Goal: Task Accomplishment & Management: Manage account settings

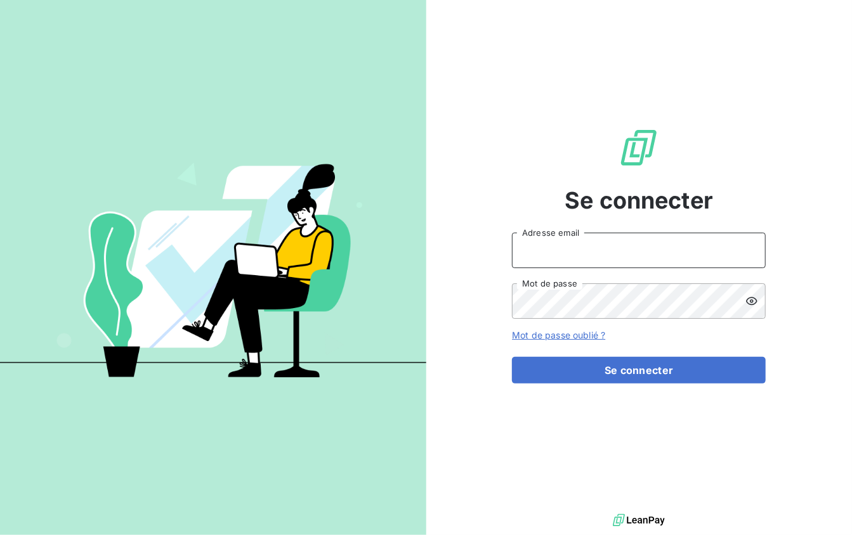
click at [589, 256] on input "Adresse email" at bounding box center [639, 251] width 254 height 36
type input "[PERSON_NAME][EMAIL_ADDRESS][DOMAIN_NAME]"
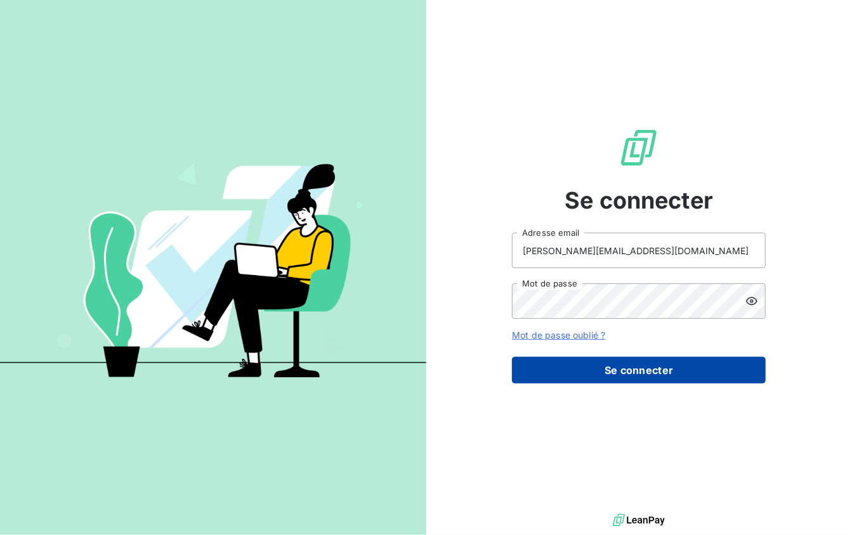
click at [615, 374] on button "Se connecter" at bounding box center [639, 370] width 254 height 27
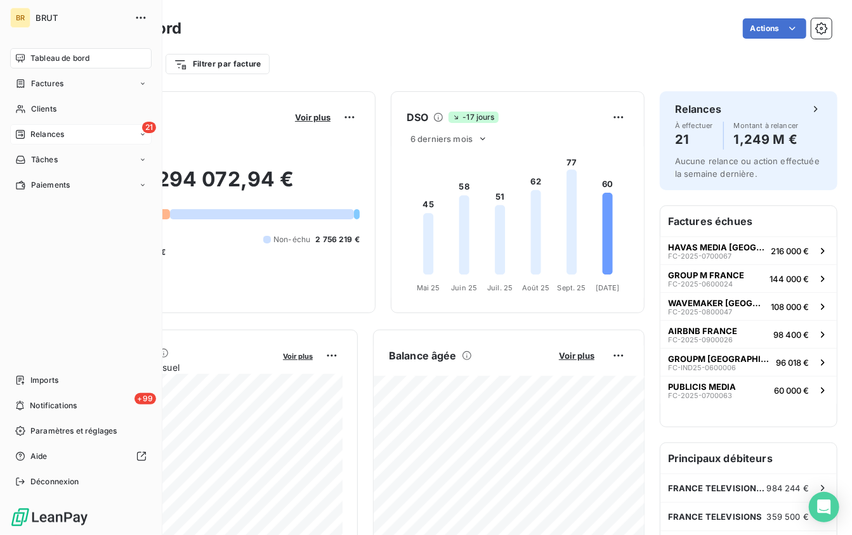
click at [27, 132] on div "Relances" at bounding box center [39, 134] width 49 height 11
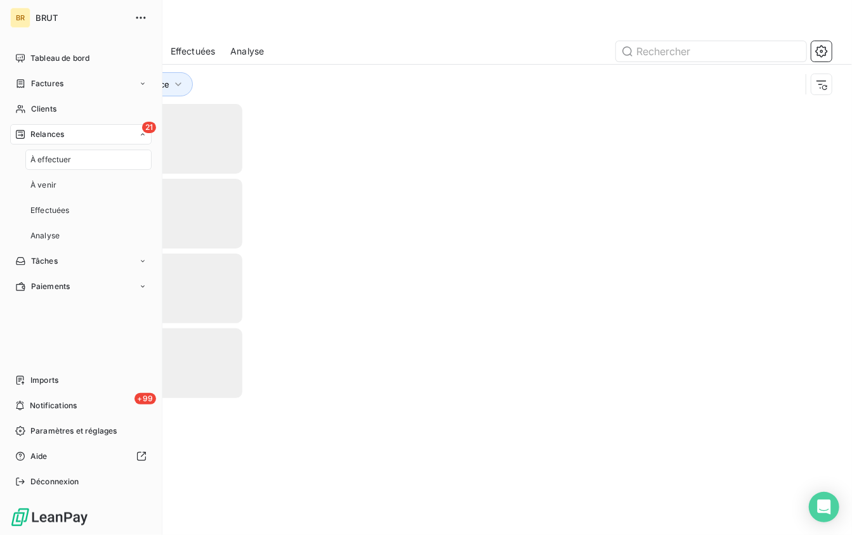
click at [74, 136] on div "21 Relances" at bounding box center [80, 134] width 141 height 20
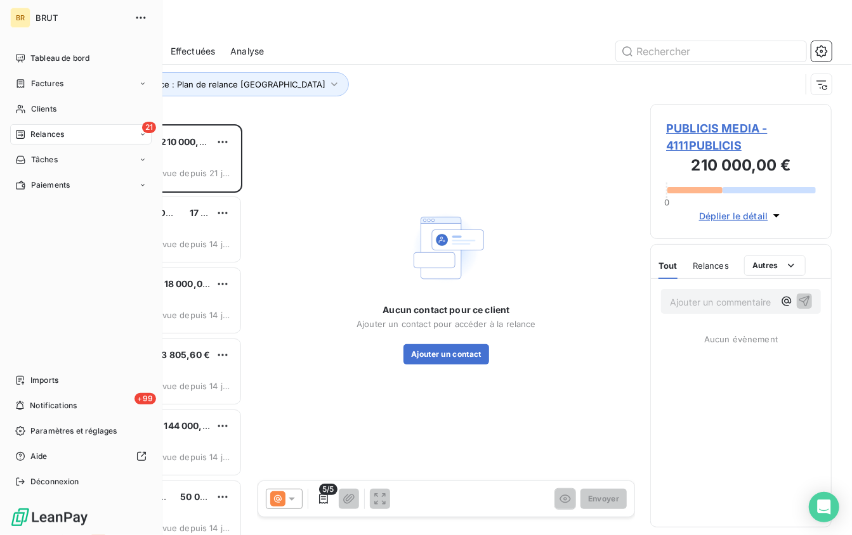
scroll to position [411, 181]
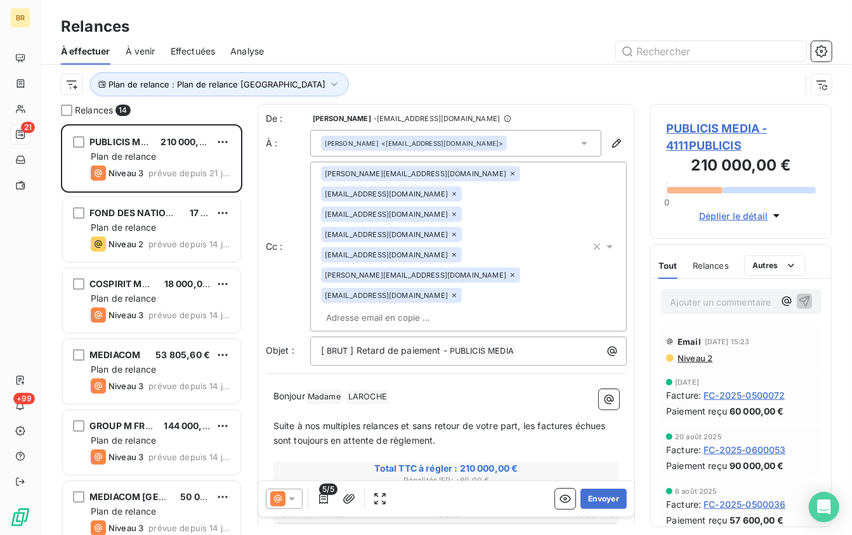
click at [358, 56] on div at bounding box center [555, 51] width 553 height 20
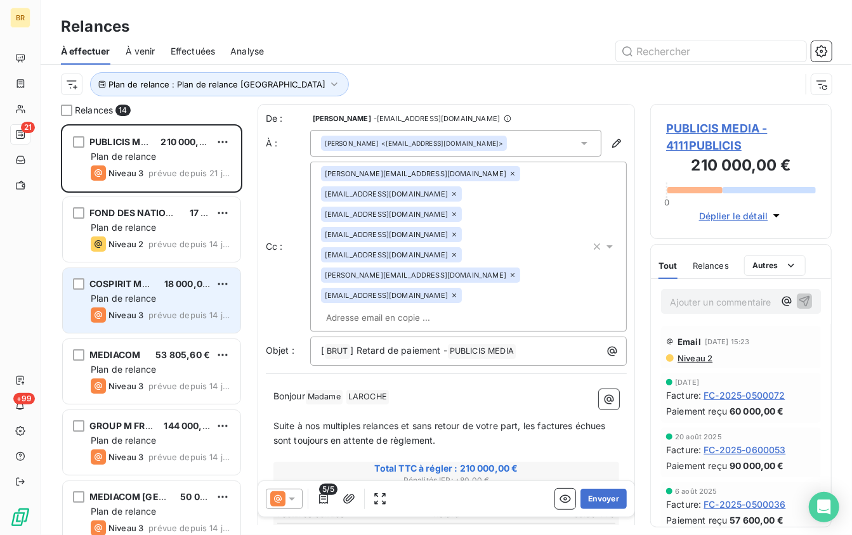
scroll to position [8, 0]
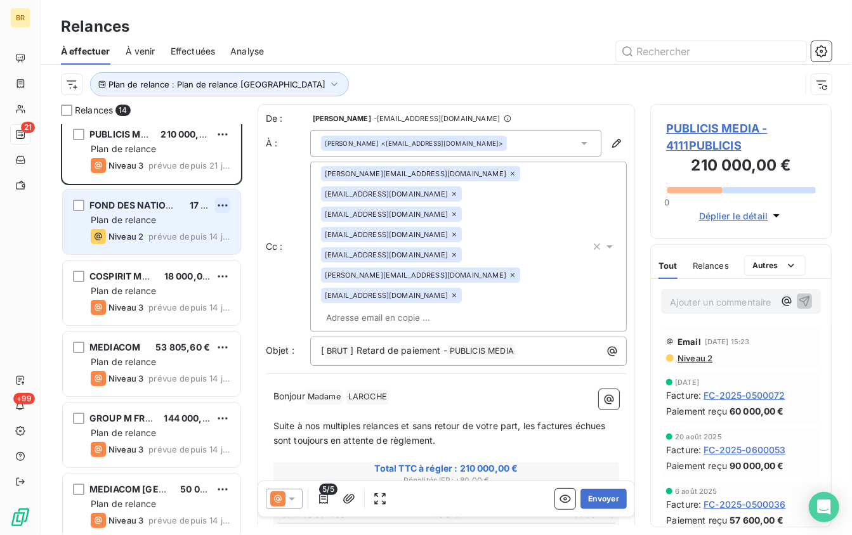
click at [222, 202] on html "BR 21 +99 Relances À effectuer À venir Effectuées Analyse Plan de relance : Pla…" at bounding box center [426, 267] width 852 height 535
click at [180, 225] on div "Replanifier cette action" at bounding box center [169, 230] width 114 height 20
select select "9"
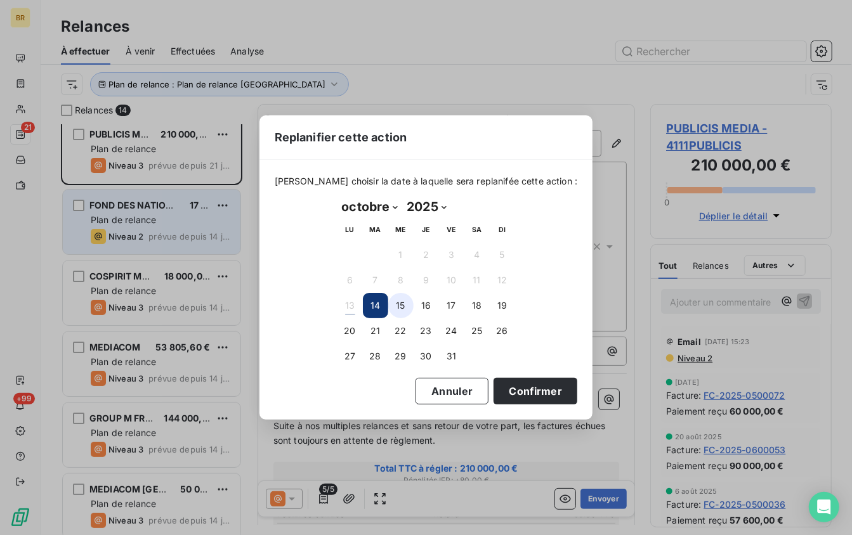
click at [403, 303] on button "15" at bounding box center [400, 305] width 25 height 25
click at [508, 386] on button "Confirmer" at bounding box center [536, 391] width 84 height 27
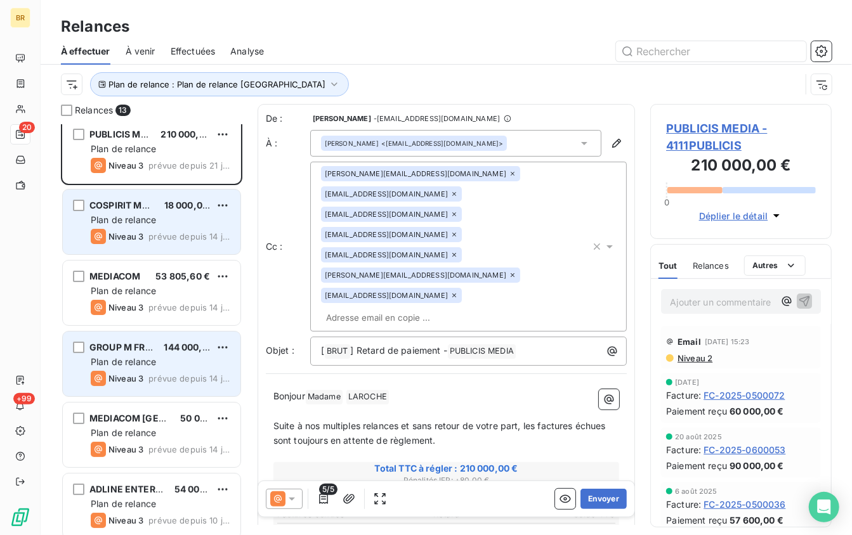
click at [138, 356] on div "Plan de relance" at bounding box center [161, 362] width 140 height 13
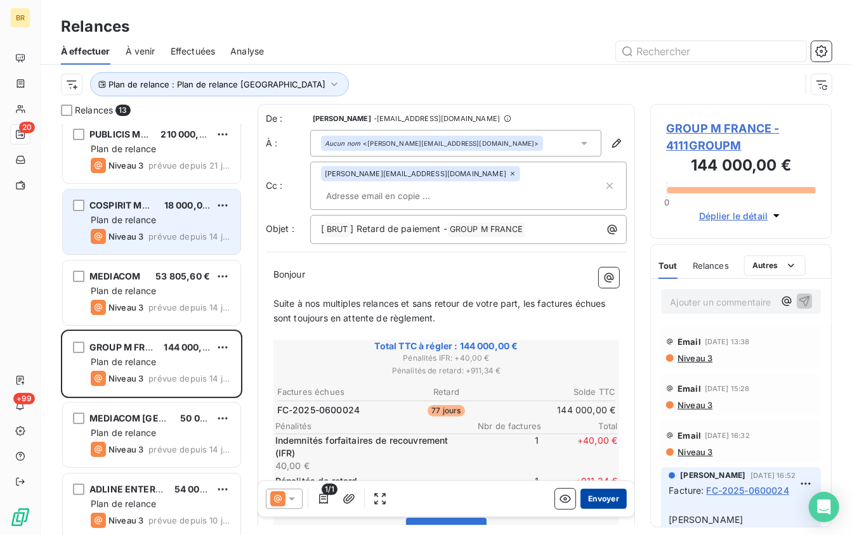
click at [606, 501] on button "Envoyer" at bounding box center [603, 499] width 46 height 20
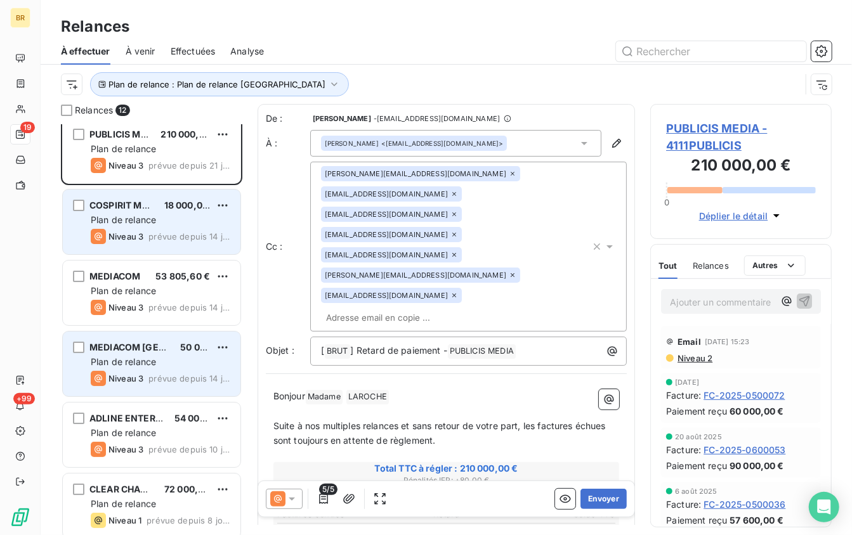
click at [156, 356] on div "Plan de relance" at bounding box center [161, 362] width 140 height 13
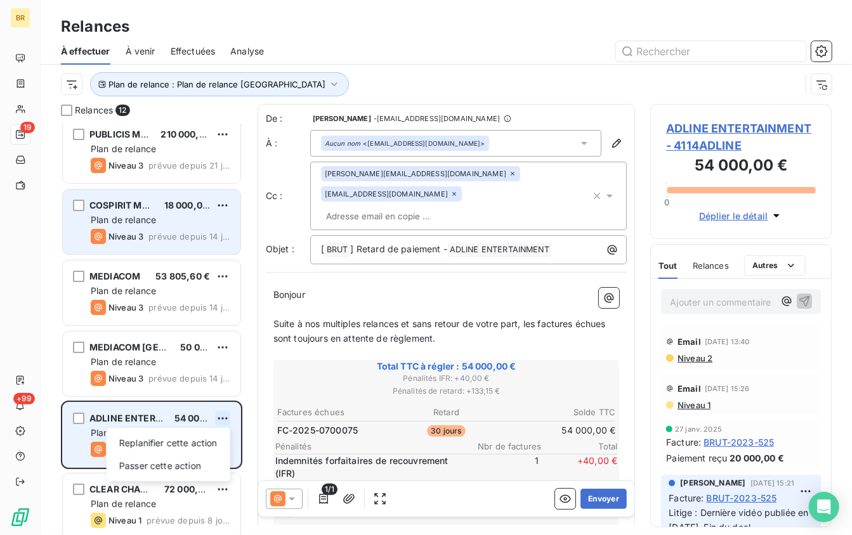
click at [230, 416] on html "BR 19 +99 Relances À effectuer À venir Effectuées Analyse Plan de relance : Pla…" at bounding box center [426, 267] width 852 height 535
click at [189, 440] on div "Replanifier cette action" at bounding box center [169, 443] width 114 height 20
select select "9"
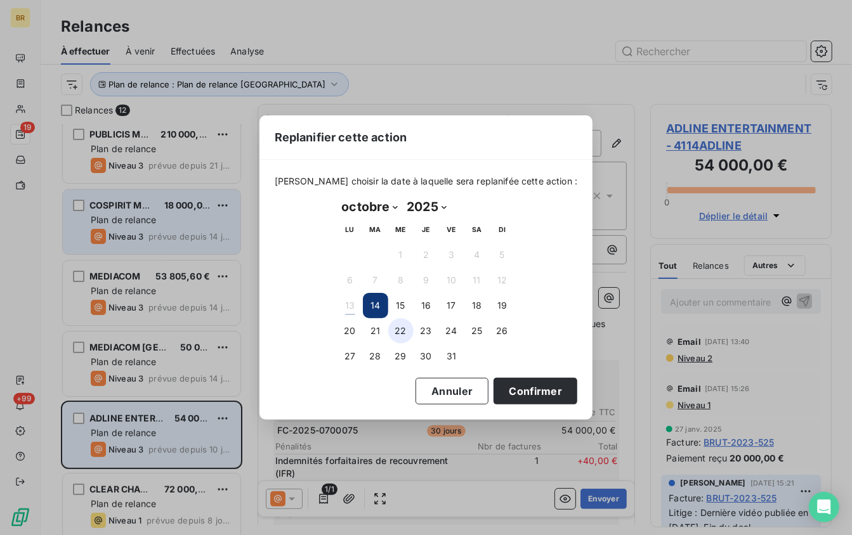
click at [407, 331] on button "22" at bounding box center [400, 330] width 25 height 25
click at [511, 389] on button "Confirmer" at bounding box center [536, 391] width 84 height 27
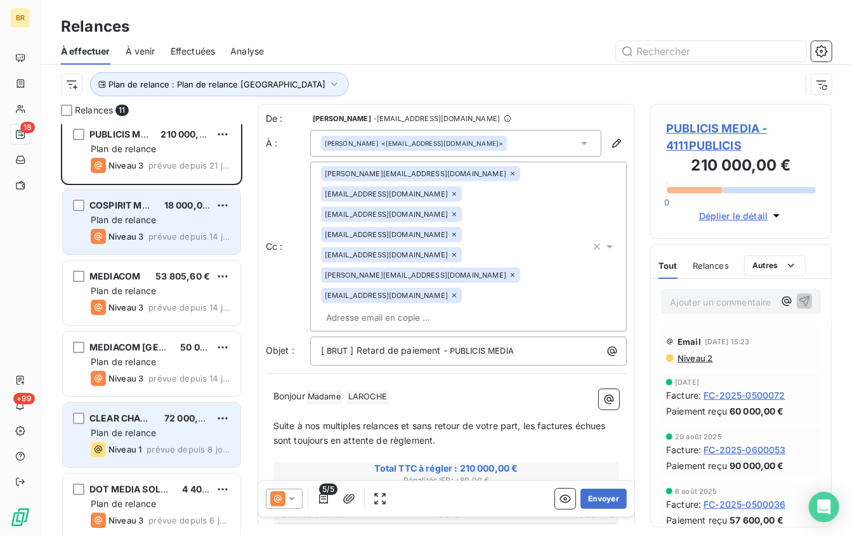
click at [154, 422] on div "CLEAR CHANNEL 72 000,00 €" at bounding box center [161, 418] width 140 height 11
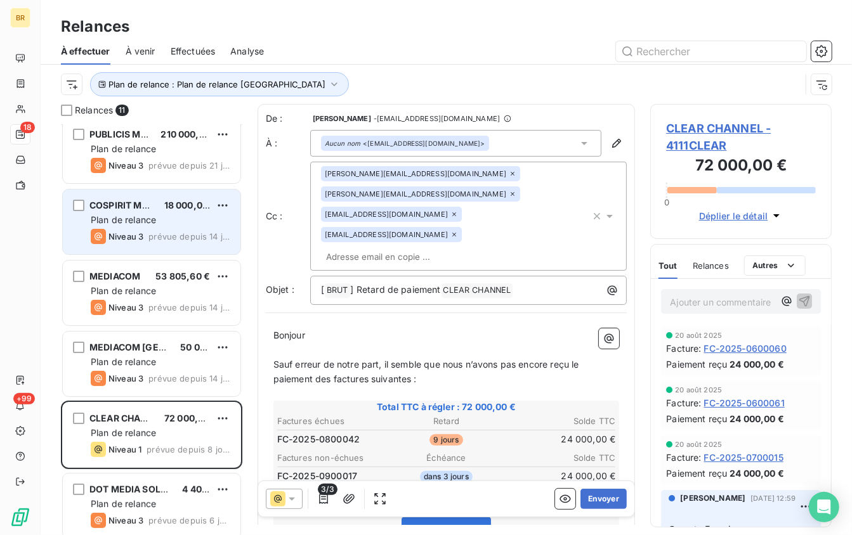
click at [458, 211] on icon at bounding box center [454, 215] width 8 height 8
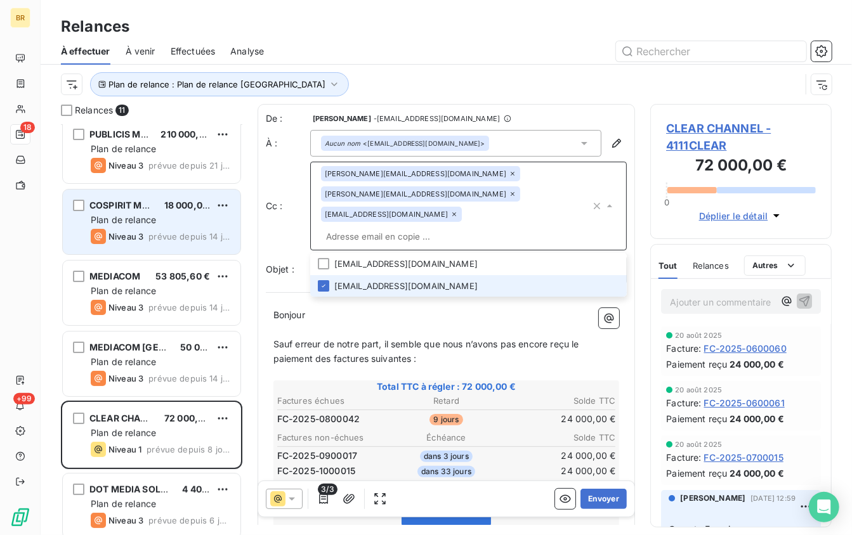
click at [450, 211] on icon at bounding box center [454, 215] width 8 height 8
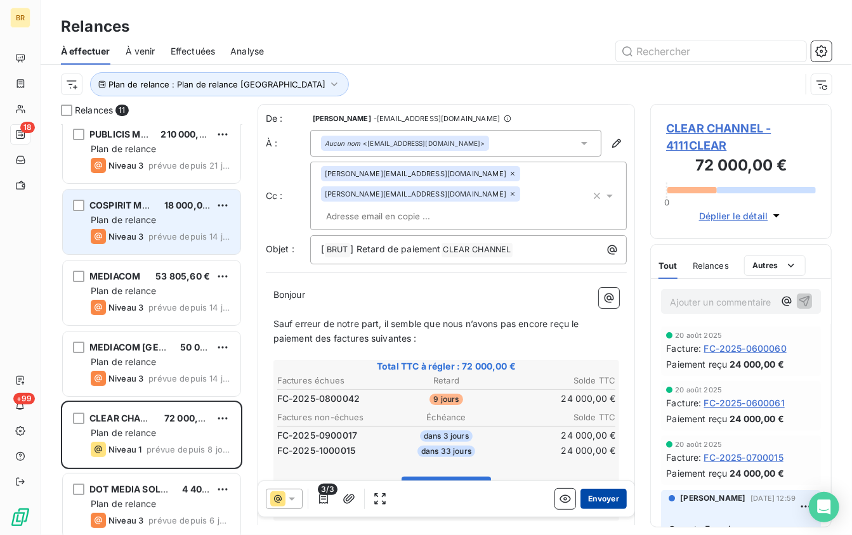
click at [602, 501] on button "Envoyer" at bounding box center [603, 499] width 46 height 20
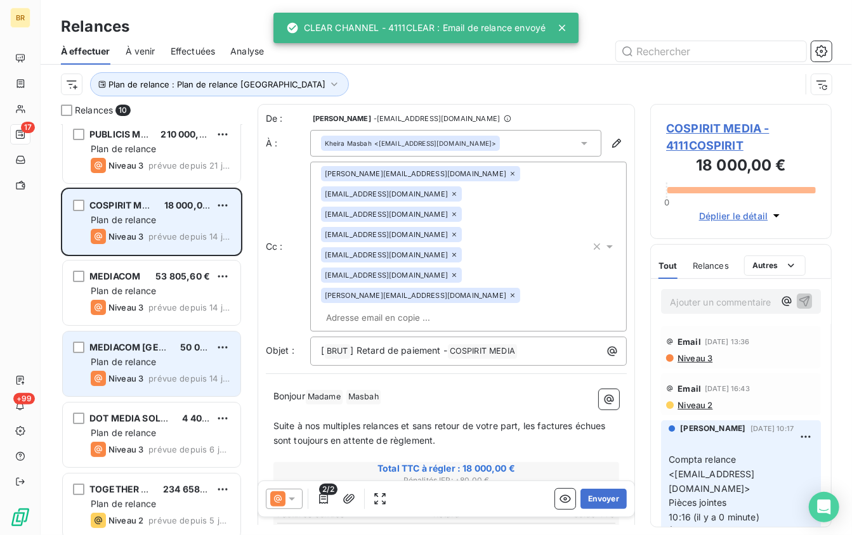
click at [151, 353] on div "MEDIACOM [GEOGRAPHIC_DATA] 50 000,00 € Plan de relance Niveau 3 prévue depuis 1…" at bounding box center [152, 364] width 178 height 65
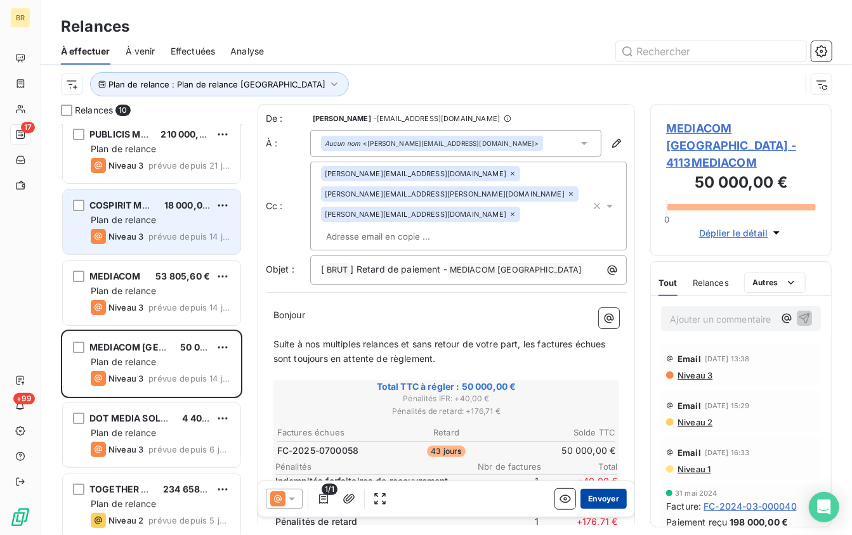
click at [613, 499] on button "Envoyer" at bounding box center [603, 499] width 46 height 20
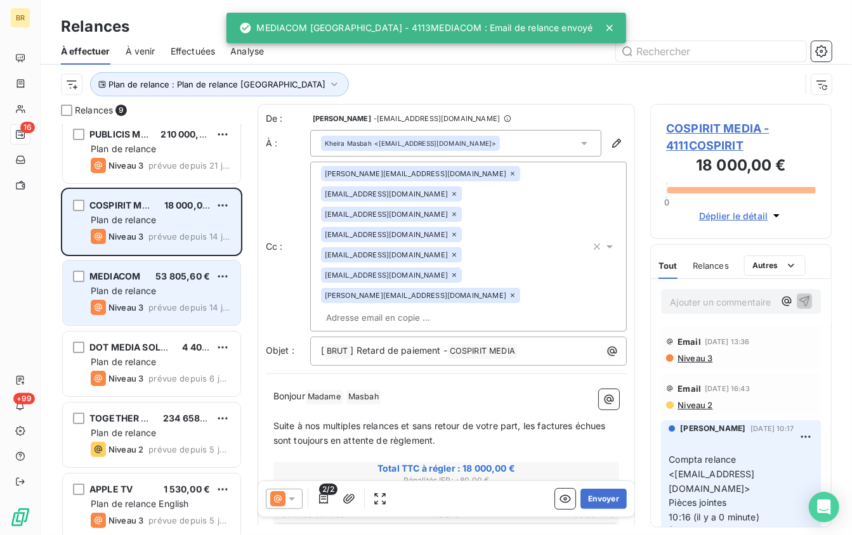
click at [155, 287] on span "Plan de relance" at bounding box center [123, 290] width 65 height 11
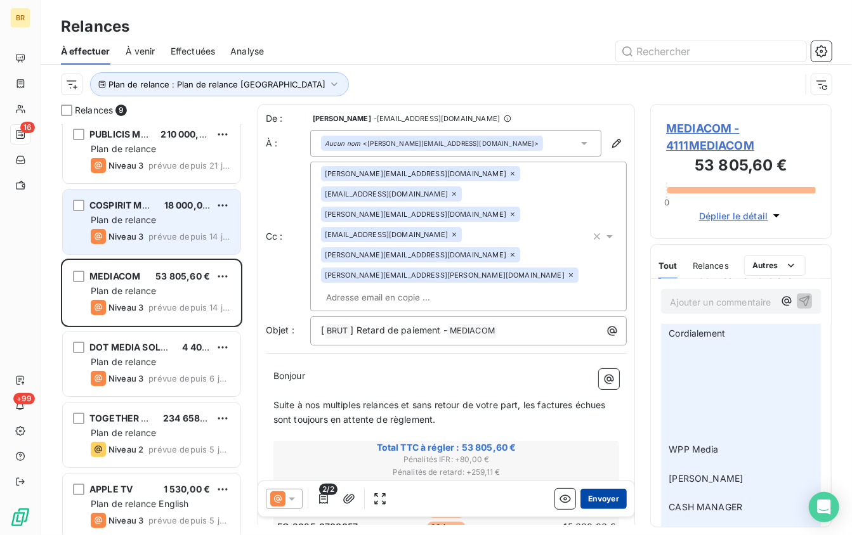
click at [611, 501] on button "Envoyer" at bounding box center [603, 499] width 46 height 20
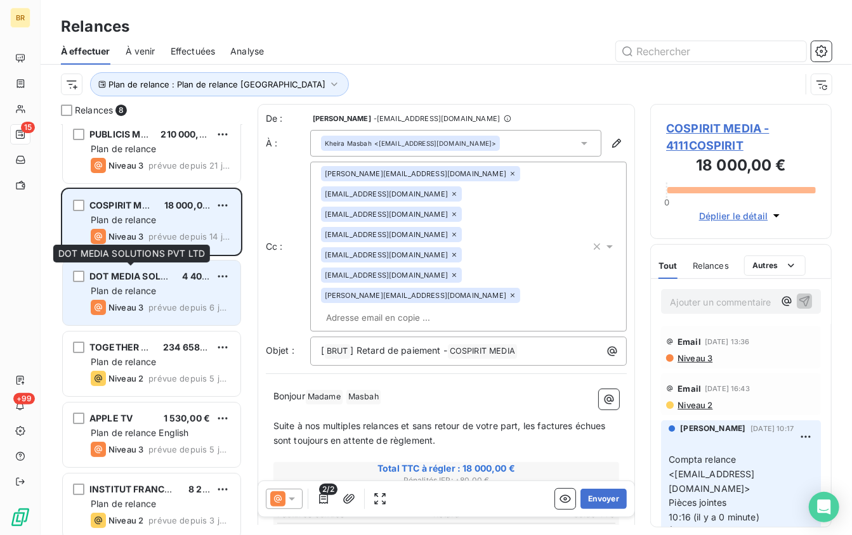
click at [160, 277] on span "DOT MEDIA SOLUTIONS PVT LTD" at bounding box center [161, 276] width 145 height 11
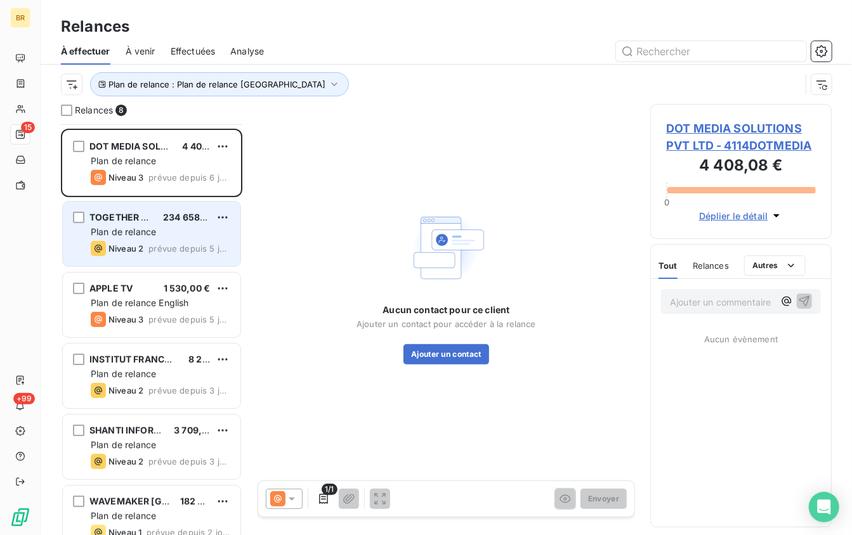
scroll to position [147, 0]
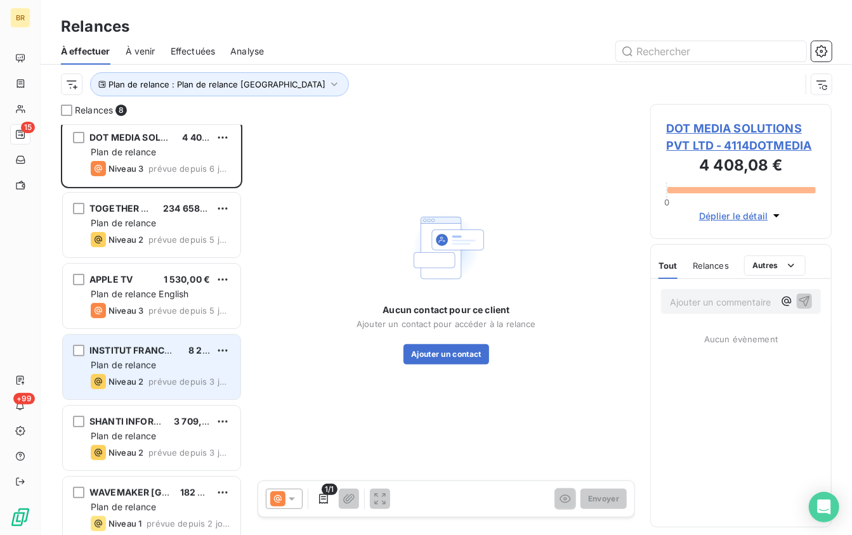
click at [145, 360] on span "Plan de relance" at bounding box center [123, 365] width 65 height 11
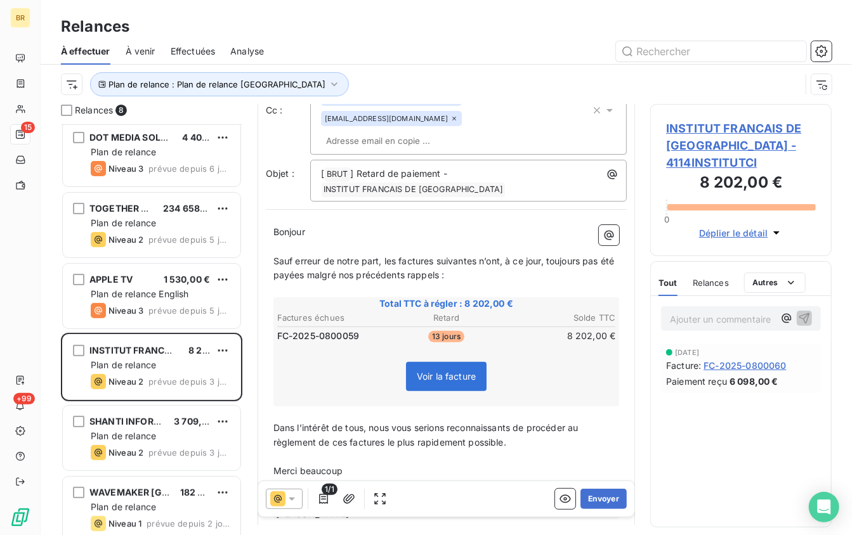
scroll to position [114, 0]
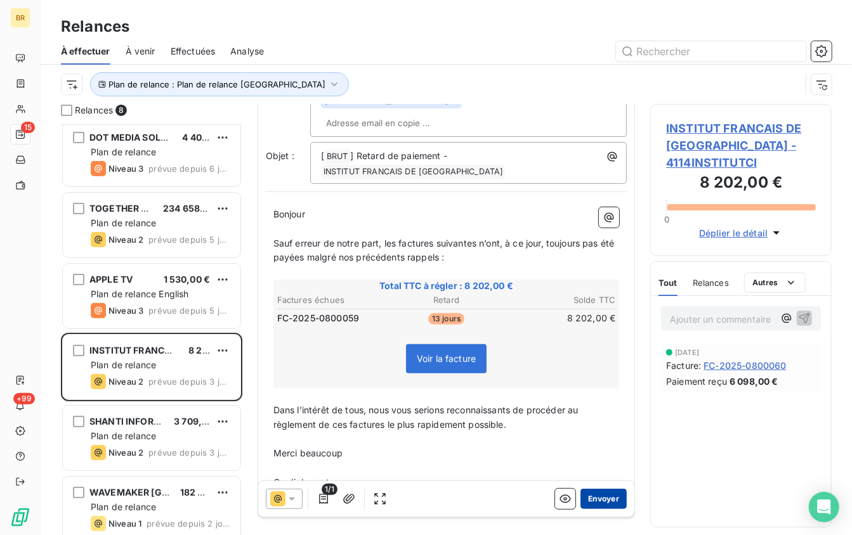
click at [607, 497] on button "Envoyer" at bounding box center [603, 499] width 46 height 20
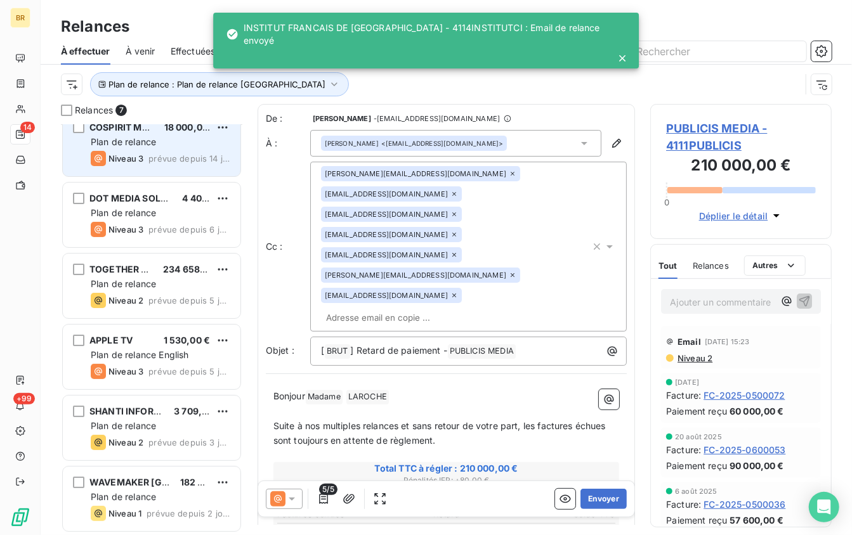
scroll to position [86, 0]
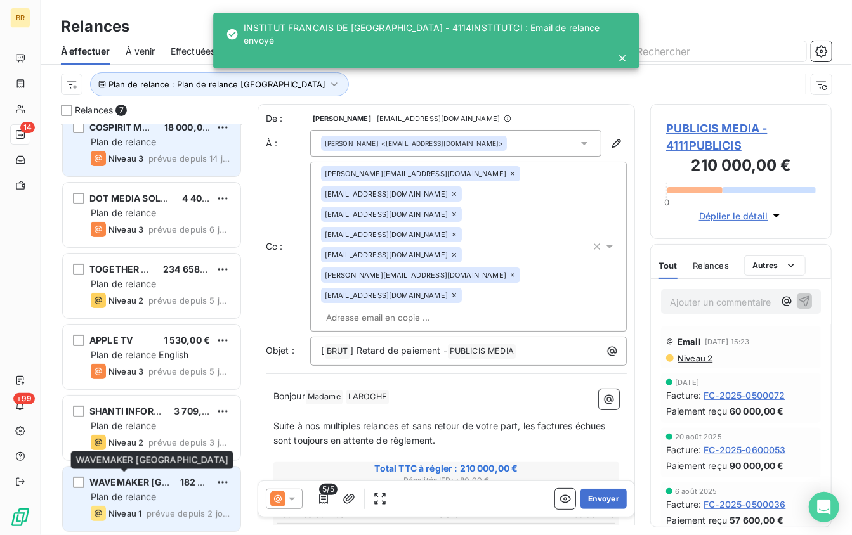
click at [156, 478] on span "WAVEMAKER [GEOGRAPHIC_DATA]" at bounding box center [167, 482] width 156 height 11
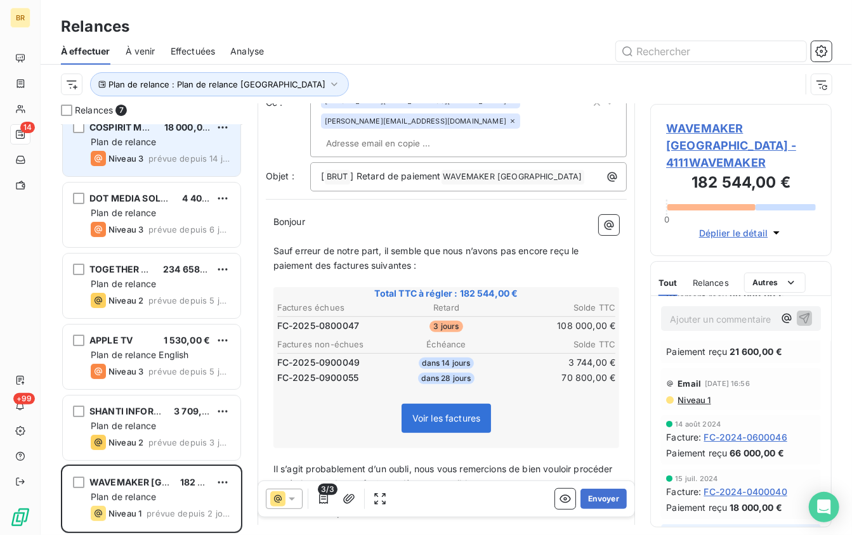
scroll to position [120, 0]
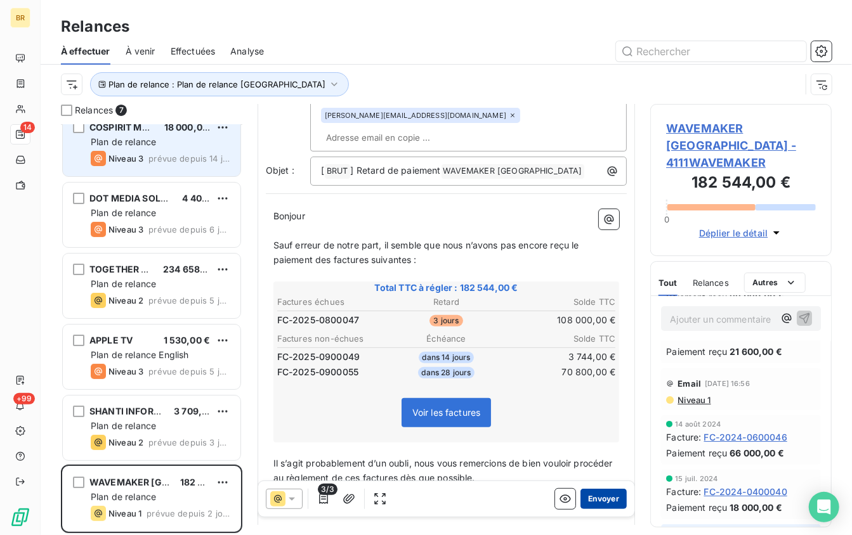
click at [608, 499] on button "Envoyer" at bounding box center [603, 499] width 46 height 20
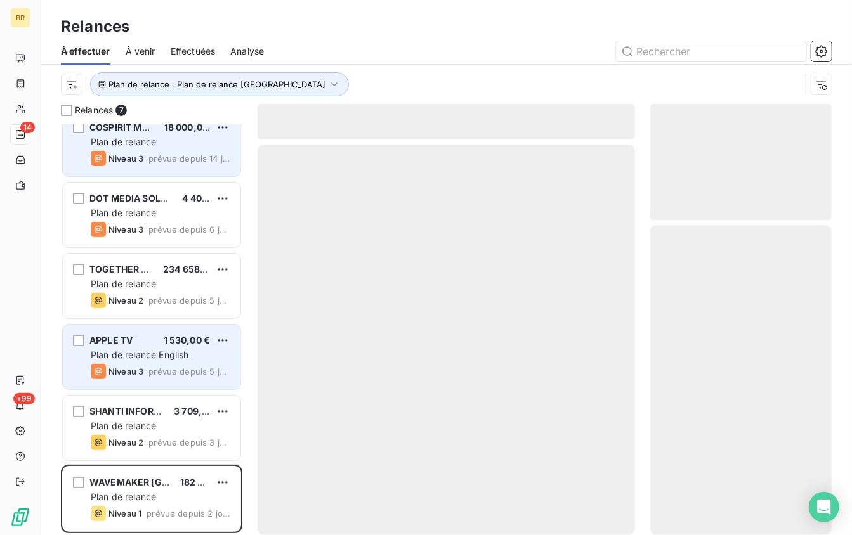
scroll to position [15, 0]
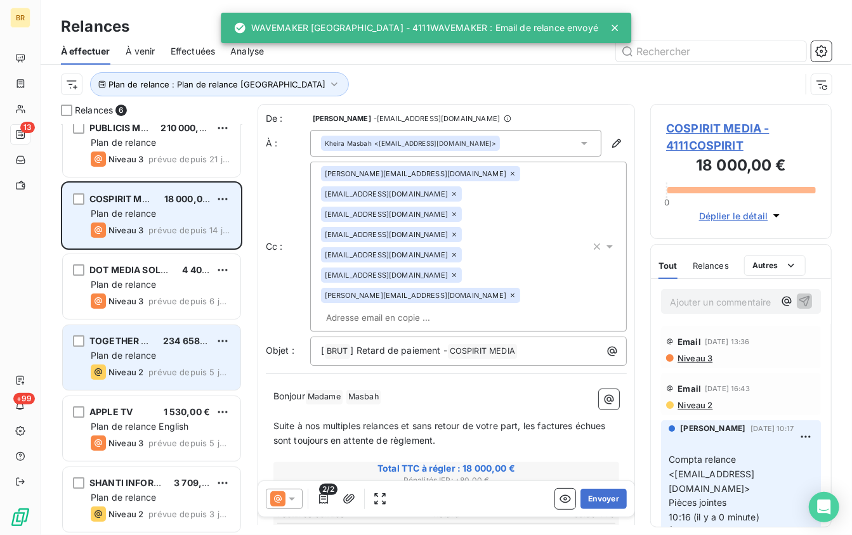
scroll to position [16, 0]
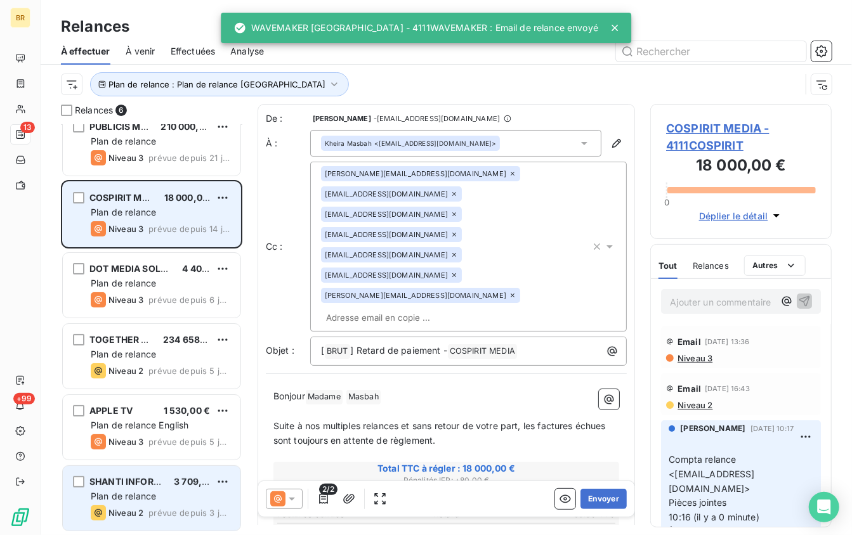
click at [151, 483] on span "SHANTI INFORMATICS" at bounding box center [138, 481] width 99 height 11
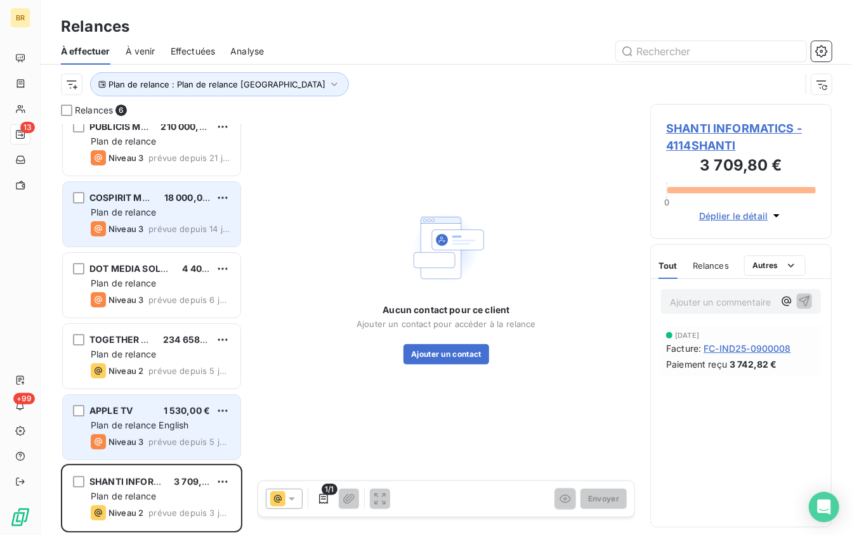
click at [131, 426] on span "Plan de relance English" at bounding box center [140, 425] width 98 height 11
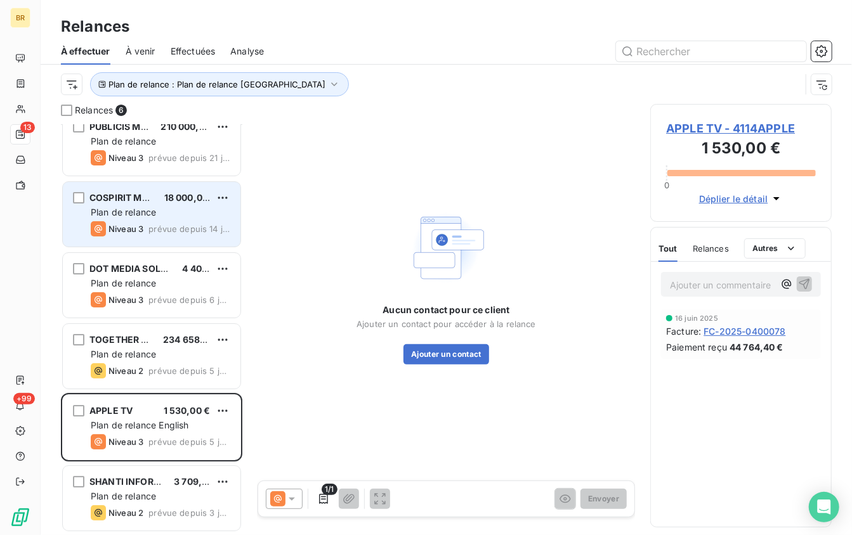
click at [688, 126] on span "APPLE TV - 4114APPLE" at bounding box center [741, 128] width 150 height 17
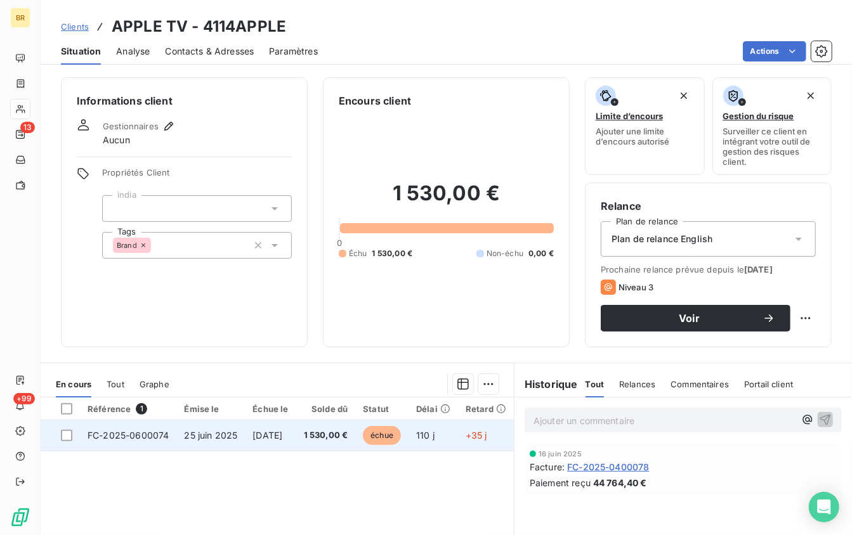
click at [163, 430] on span "FC-2025-0600074" at bounding box center [128, 435] width 81 height 11
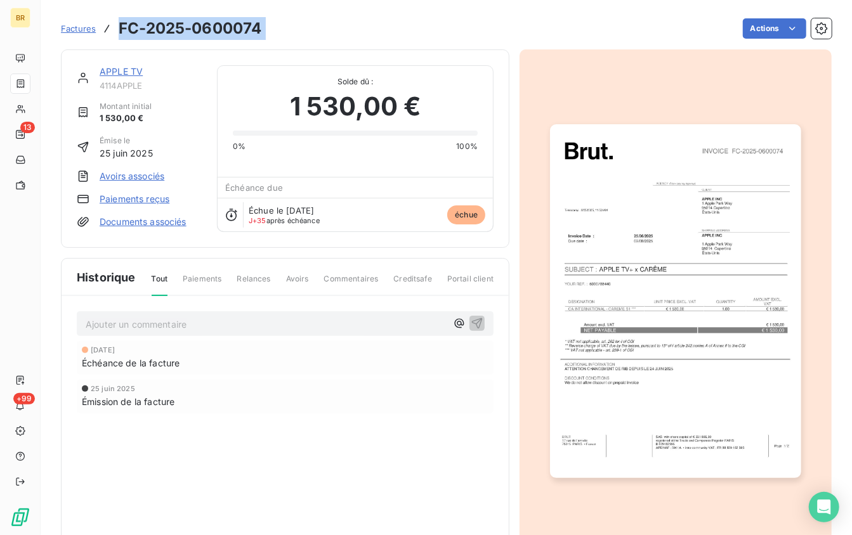
drag, startPoint x: 120, startPoint y: 29, endPoint x: 360, endPoint y: 29, distance: 240.4
click at [360, 29] on div "Factures FC-2025-0600074 Actions" at bounding box center [446, 28] width 771 height 27
copy section "FC-2025-0600074 Actions"
drag, startPoint x: 250, startPoint y: 27, endPoint x: 433, endPoint y: 1, distance: 185.3
click at [0, 0] on div "BR 13 +99 Factures FC-2025-0600074 Actions APPLE TV 4114APPLE Montant initial 1…" at bounding box center [426, 267] width 852 height 535
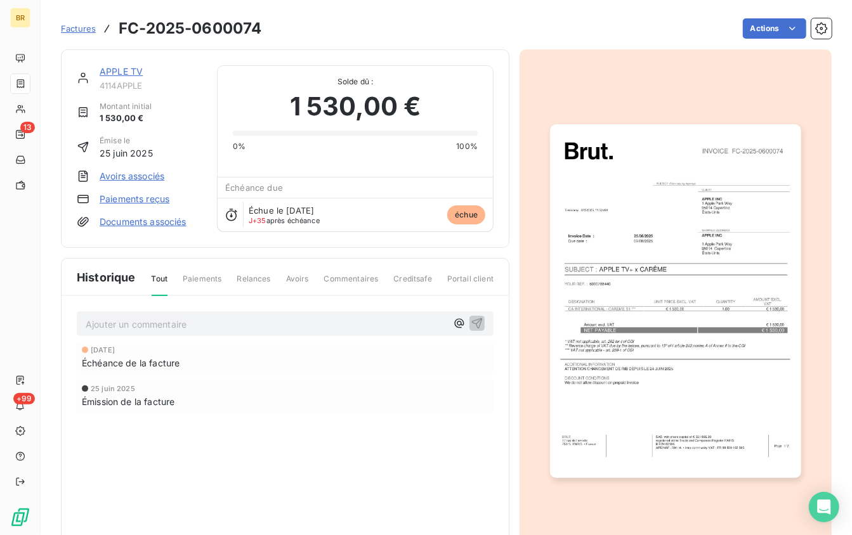
click at [138, 72] on link "APPLE TV" at bounding box center [121, 71] width 43 height 11
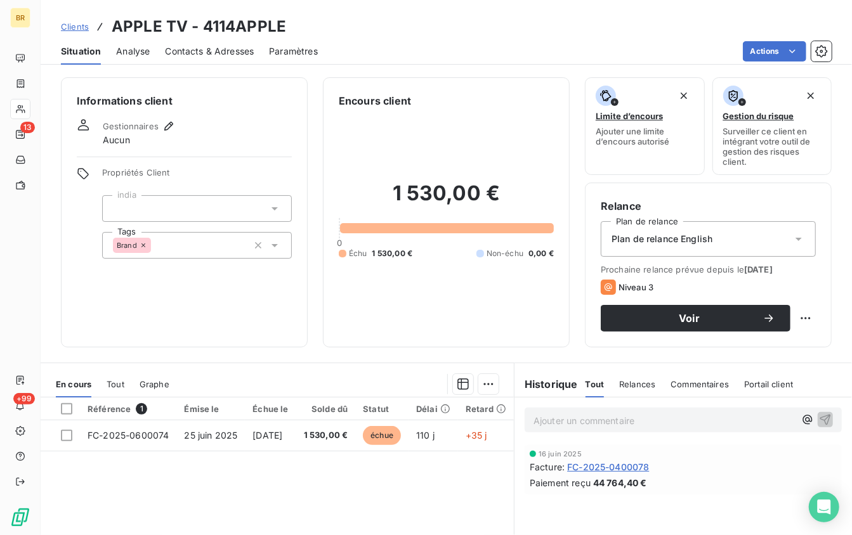
click at [214, 50] on span "Contacts & Adresses" at bounding box center [209, 51] width 89 height 13
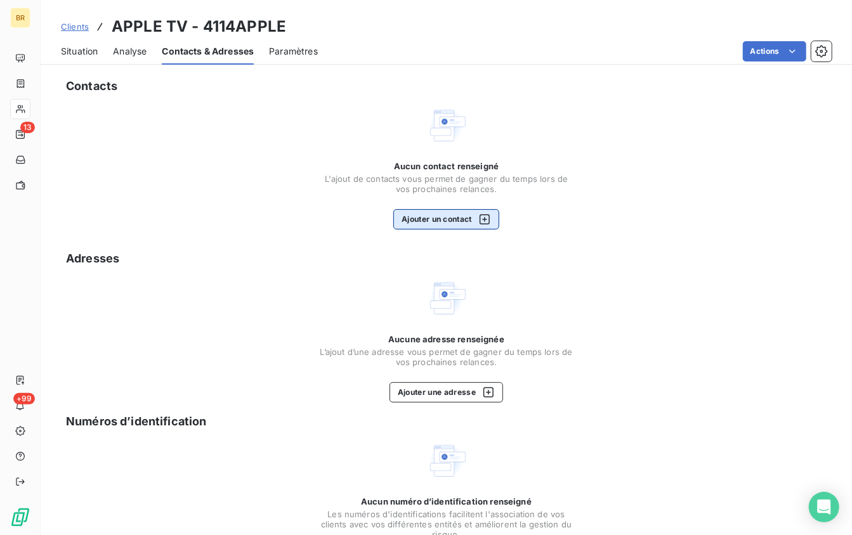
click at [457, 221] on button "Ajouter un contact" at bounding box center [446, 219] width 106 height 20
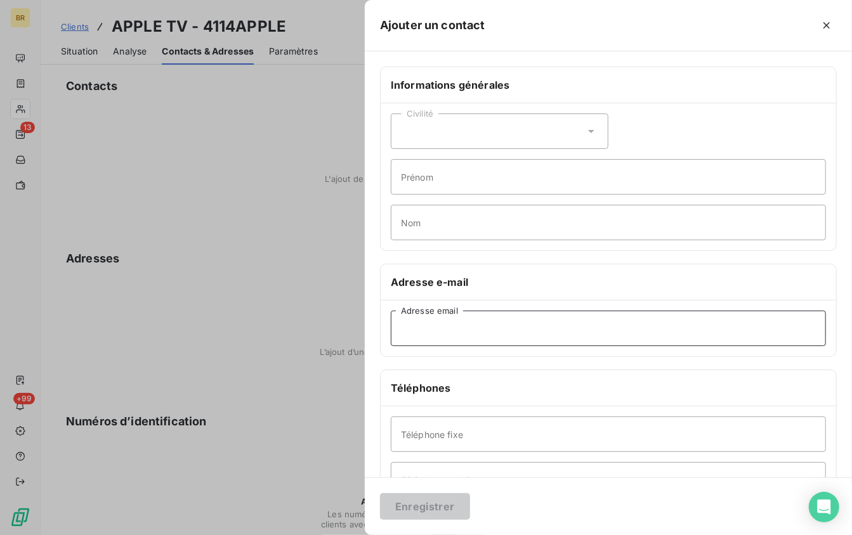
click at [442, 317] on input "Adresse email" at bounding box center [608, 329] width 435 height 36
paste input "[EMAIL_ADDRESS][DOMAIN_NAME]"
type input "[EMAIL_ADDRESS][DOMAIN_NAME]"
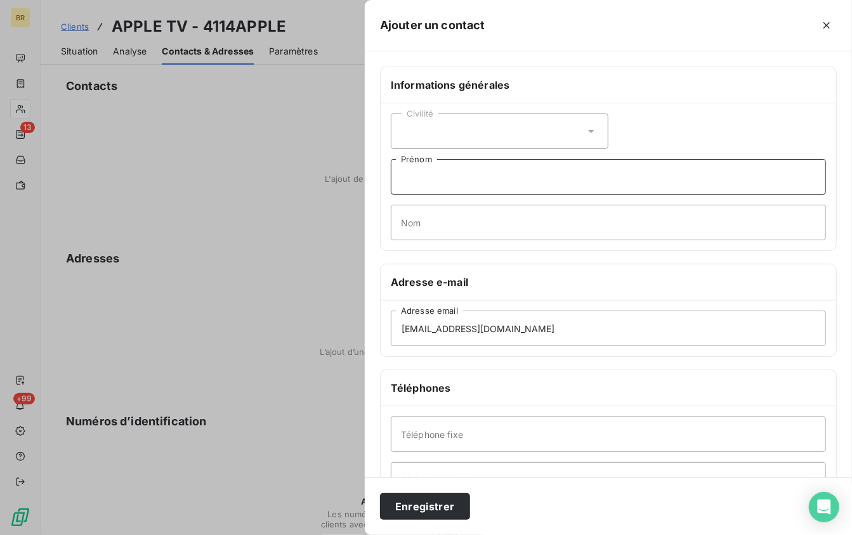
click at [438, 180] on input "Prénom" at bounding box center [608, 177] width 435 height 36
click at [442, 214] on input "Nom" at bounding box center [608, 223] width 435 height 36
paste input "Oustinoff"
type input "Oustinoff"
click at [446, 188] on input "Prénom" at bounding box center [608, 177] width 435 height 36
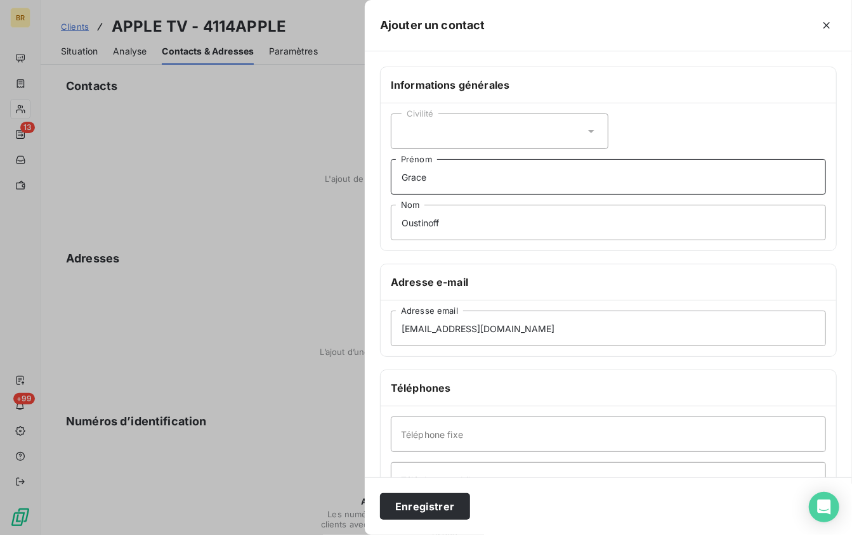
type input "Grace"
click at [484, 133] on div "Civilité" at bounding box center [500, 132] width 218 height 36
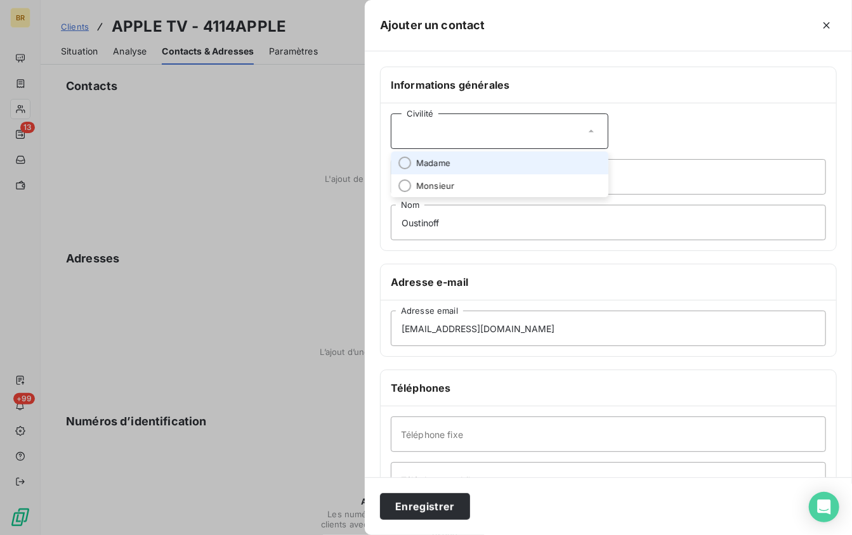
click at [450, 167] on li "Madame" at bounding box center [500, 163] width 218 height 23
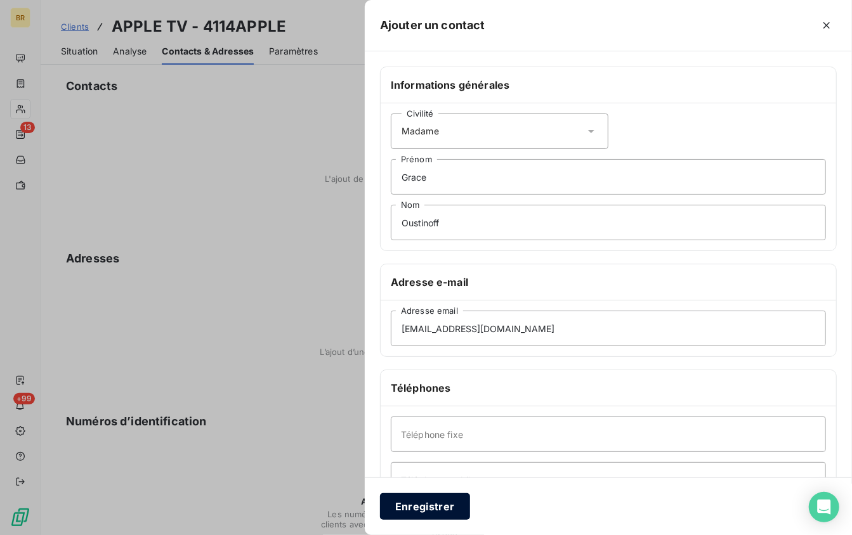
click at [444, 505] on button "Enregistrer" at bounding box center [425, 507] width 90 height 27
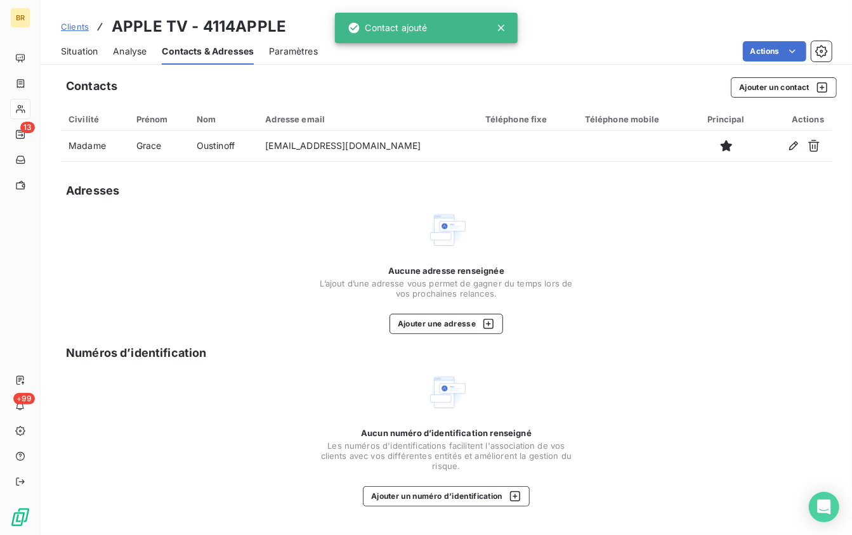
click at [72, 53] on span "Situation" at bounding box center [79, 51] width 37 height 13
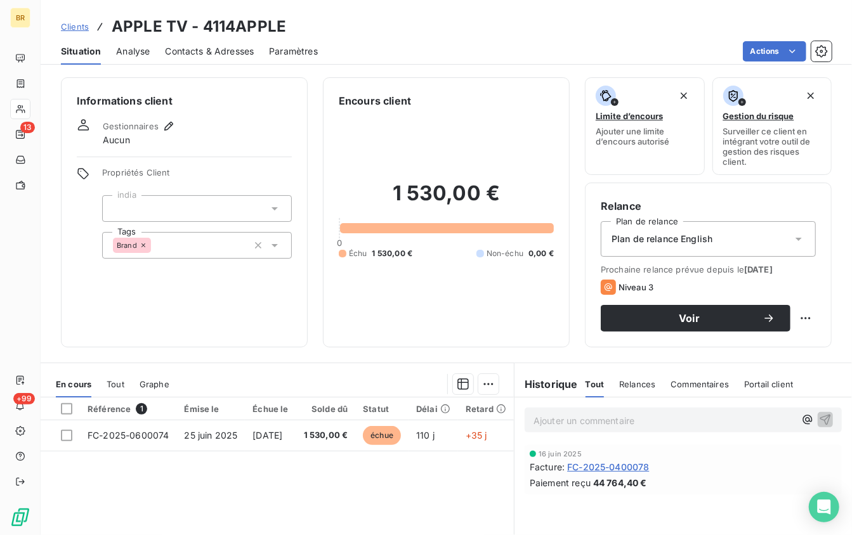
click at [303, 48] on span "Paramètres" at bounding box center [293, 51] width 49 height 13
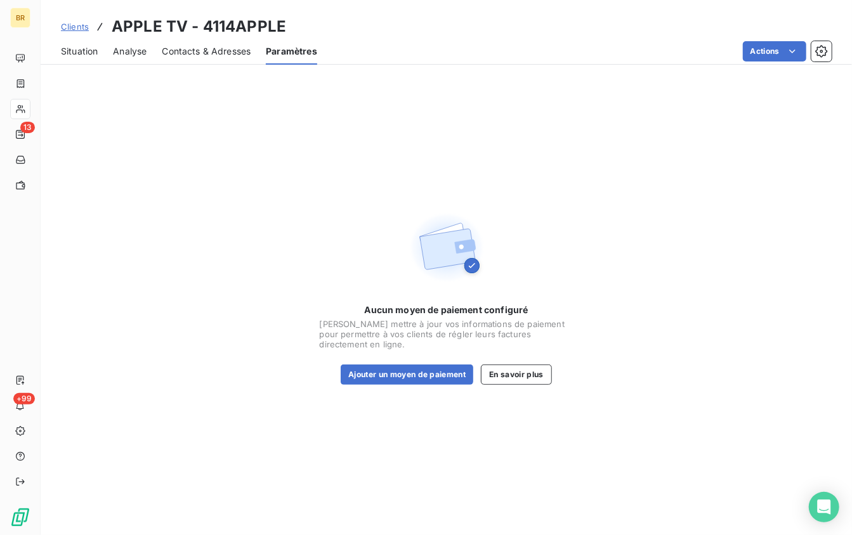
click at [77, 48] on span "Situation" at bounding box center [79, 51] width 37 height 13
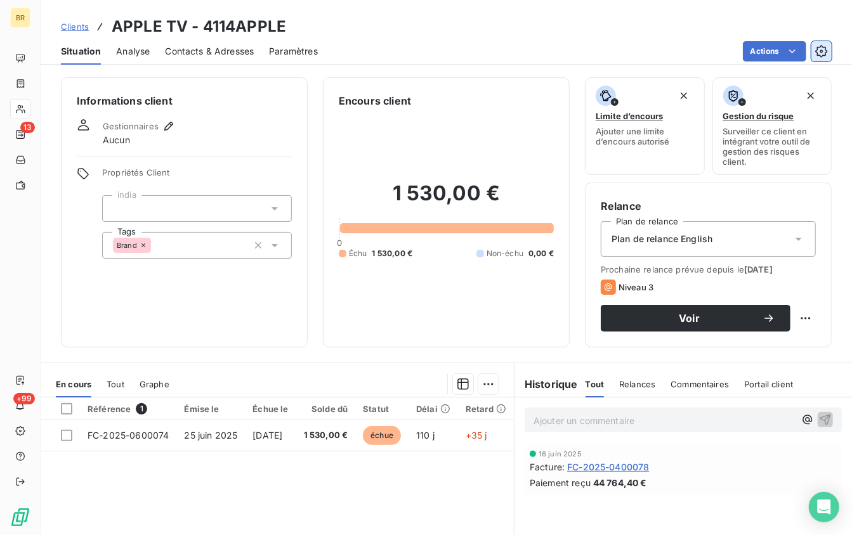
click at [822, 55] on icon "button" at bounding box center [821, 51] width 13 height 13
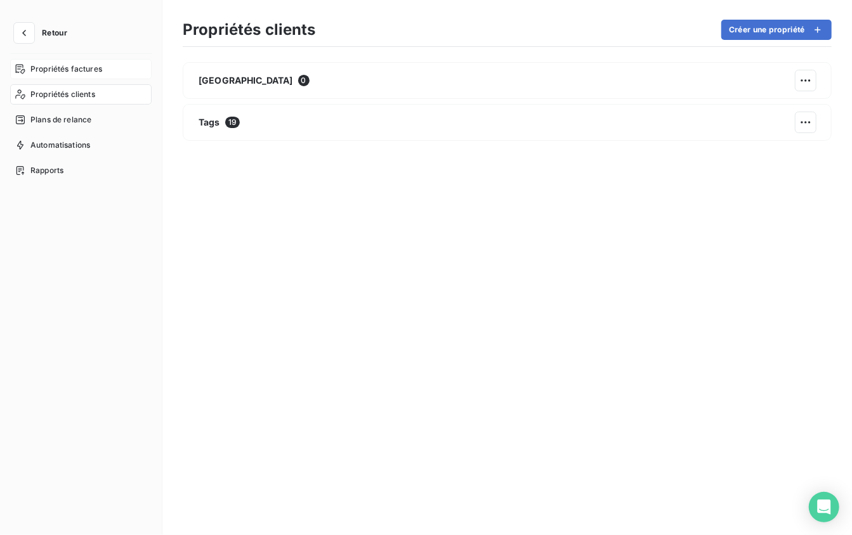
click at [80, 73] on span "Propriétés factures" at bounding box center [66, 68] width 72 height 11
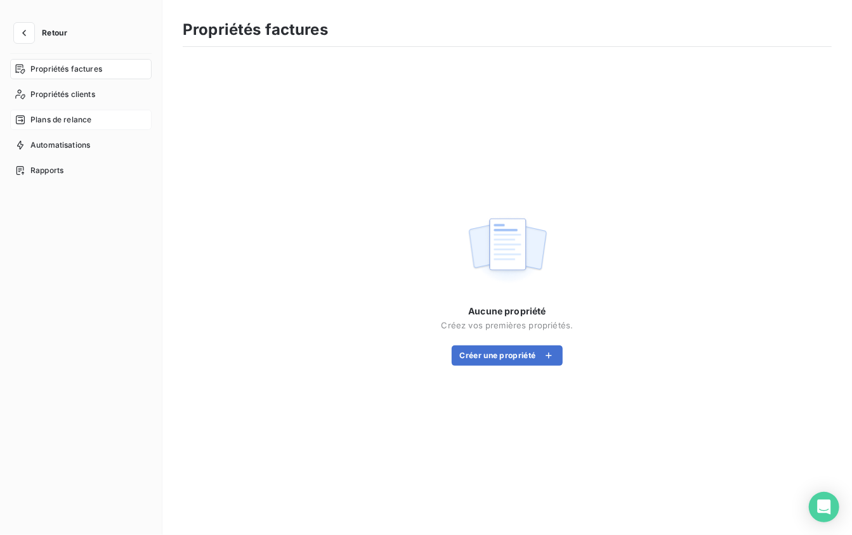
click at [74, 122] on span "Plans de relance" at bounding box center [60, 119] width 61 height 11
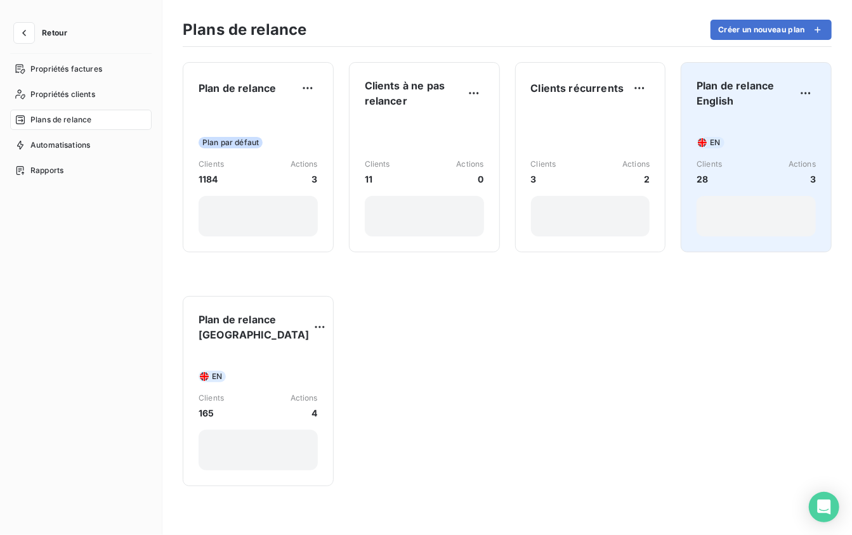
click at [727, 109] on div "Plan de relance English EN Clients 28 Actions 3" at bounding box center [756, 157] width 119 height 159
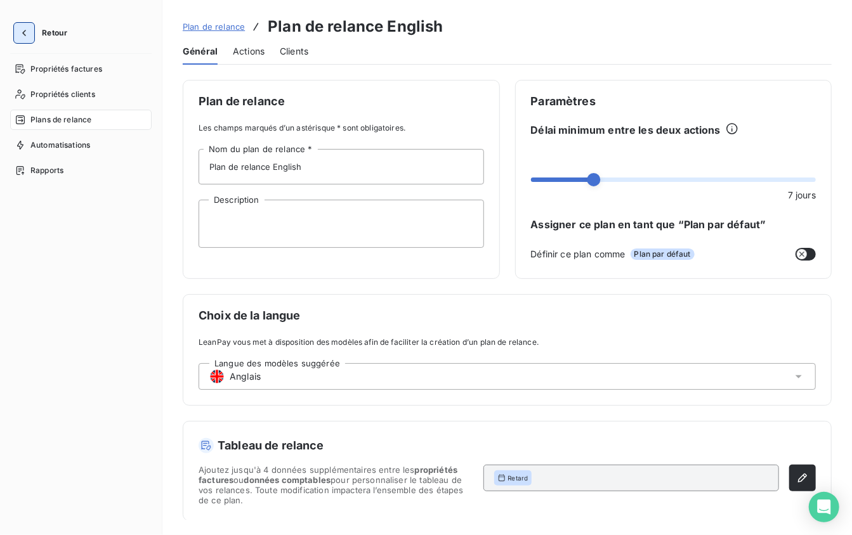
click at [27, 36] on icon "button" at bounding box center [24, 33] width 13 height 13
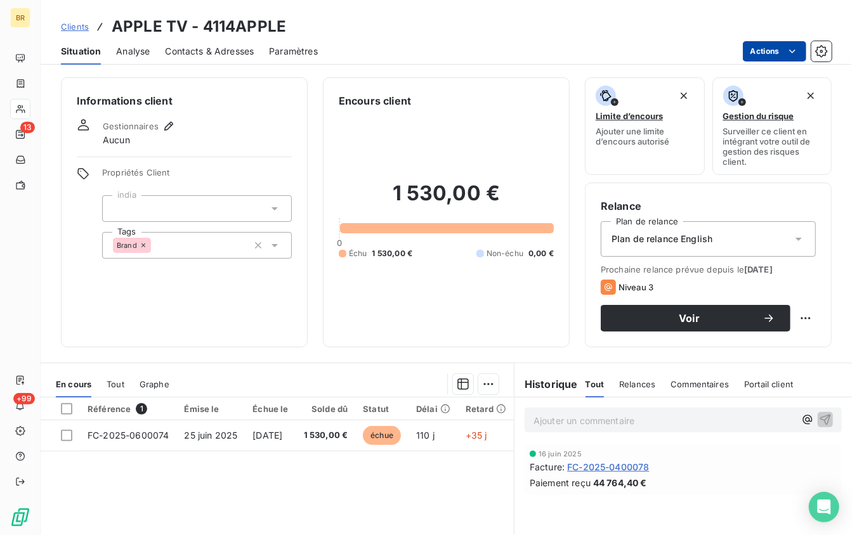
click at [800, 51] on html "BR 13 +99 Clients APPLE TV - 4114APPLE Situation Analyse Contacts & Adresses Pa…" at bounding box center [426, 267] width 852 height 535
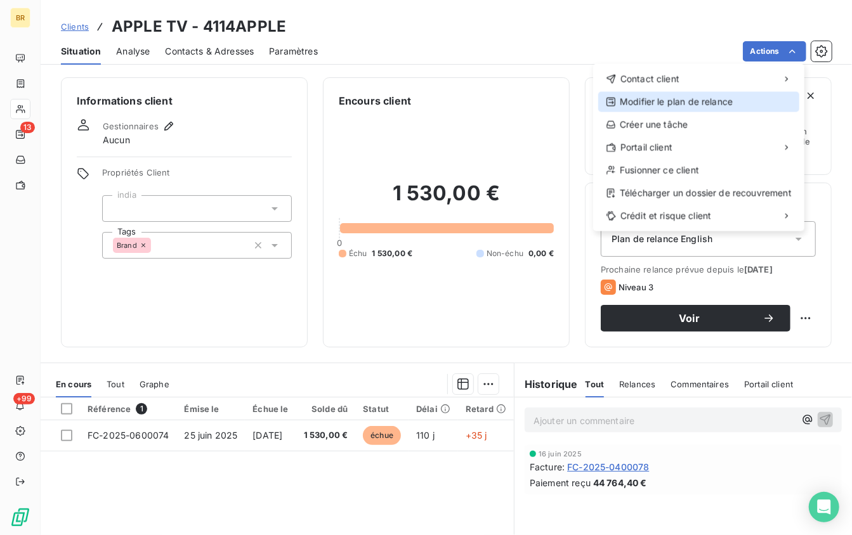
click at [717, 100] on div "Modifier le plan de relance" at bounding box center [698, 102] width 201 height 20
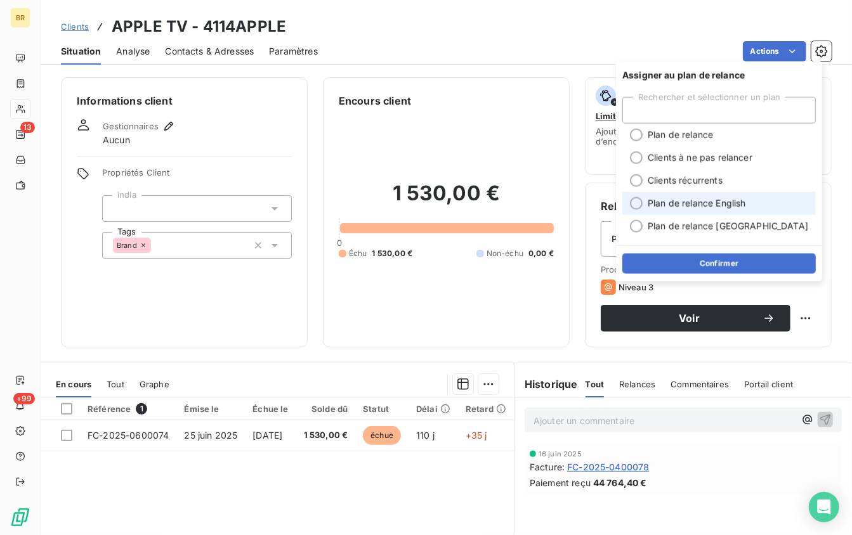
click at [703, 202] on span "Plan de relance English" at bounding box center [697, 203] width 98 height 13
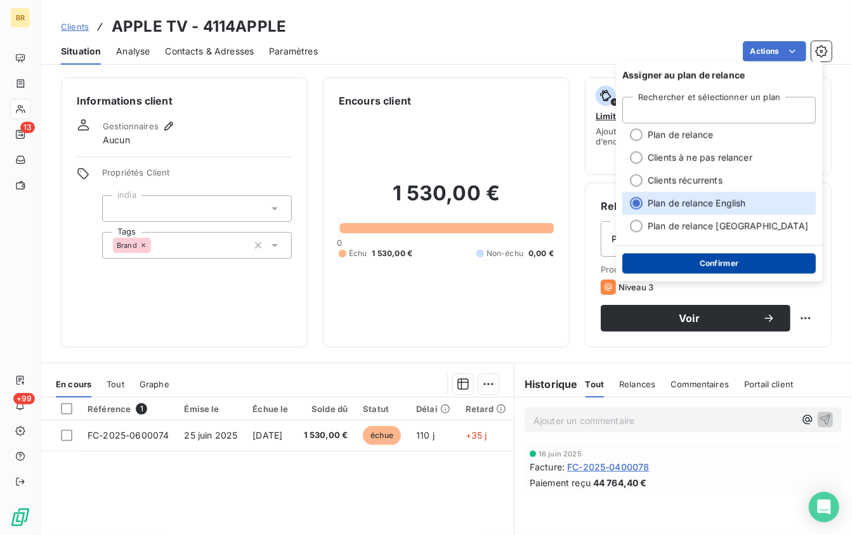
click at [711, 260] on button "Confirmer" at bounding box center [718, 264] width 193 height 20
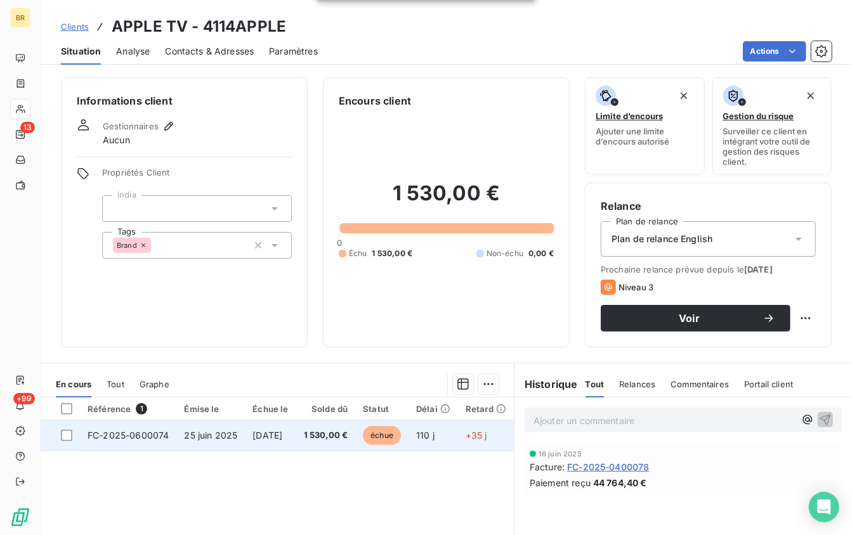
click at [225, 438] on span "25 juin 2025" at bounding box center [210, 435] width 53 height 11
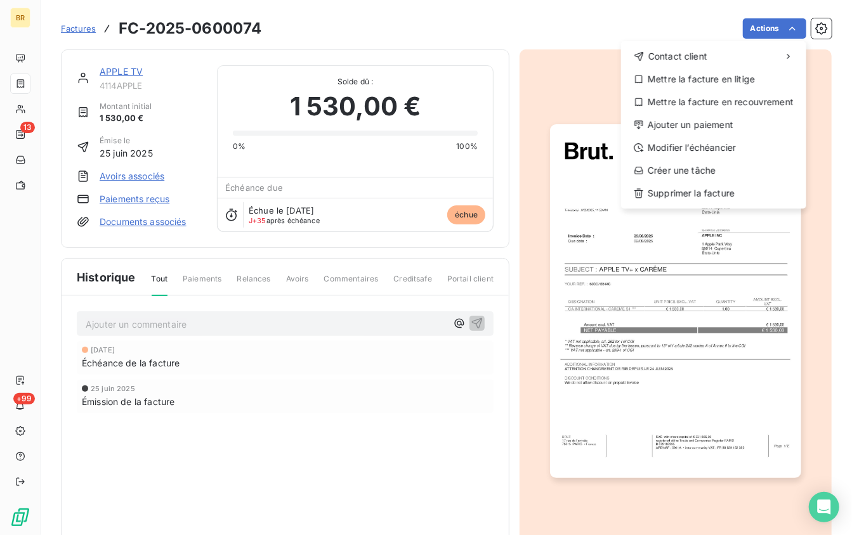
click at [337, 403] on html "BR 13 +99 Factures FC-2025-0600074 Actions Contact client Mettre la facture en …" at bounding box center [426, 267] width 852 height 535
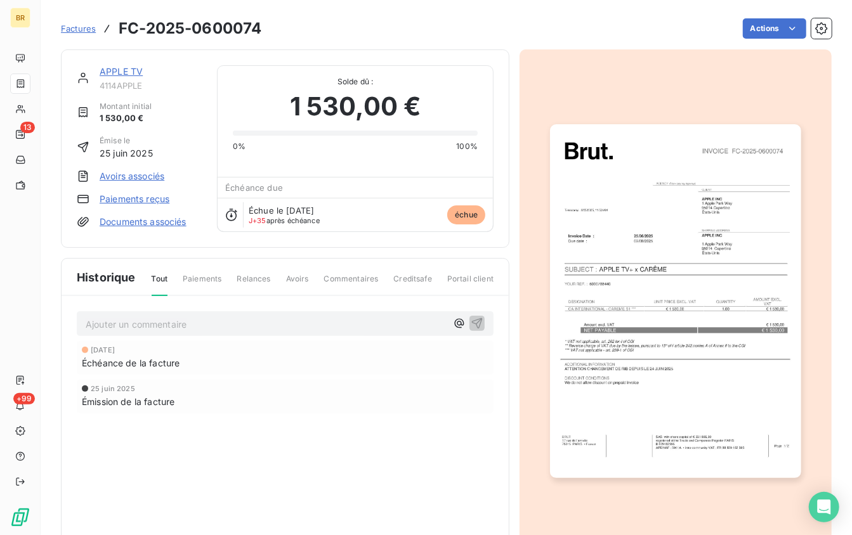
click at [77, 27] on span "Factures" at bounding box center [78, 28] width 35 height 10
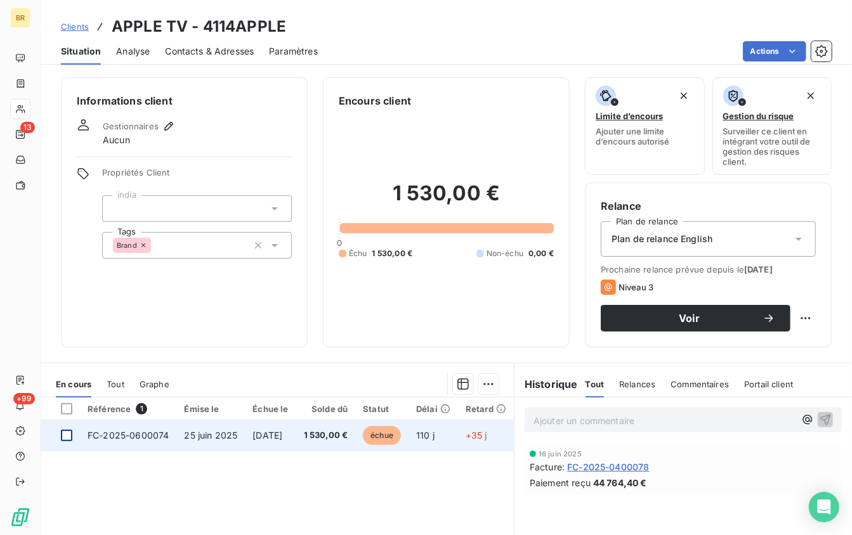
click at [70, 436] on div at bounding box center [66, 435] width 11 height 11
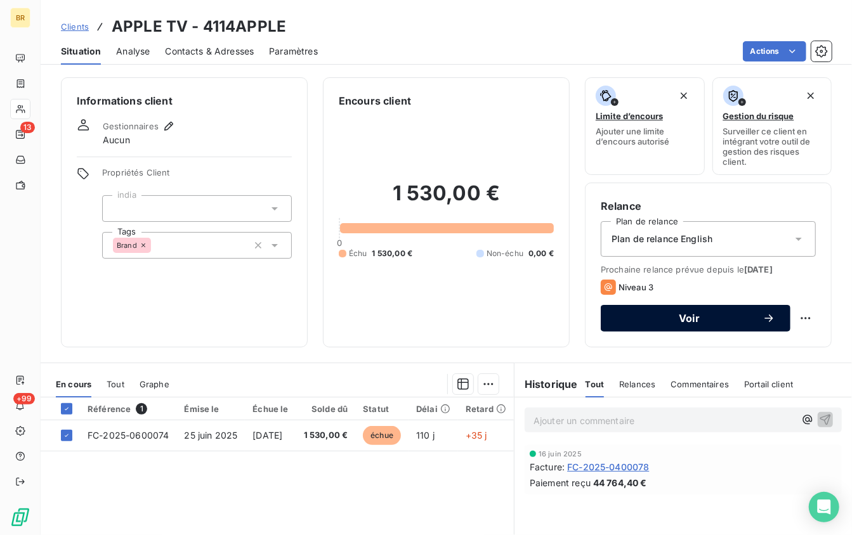
click at [757, 315] on span "Voir" at bounding box center [689, 318] width 147 height 10
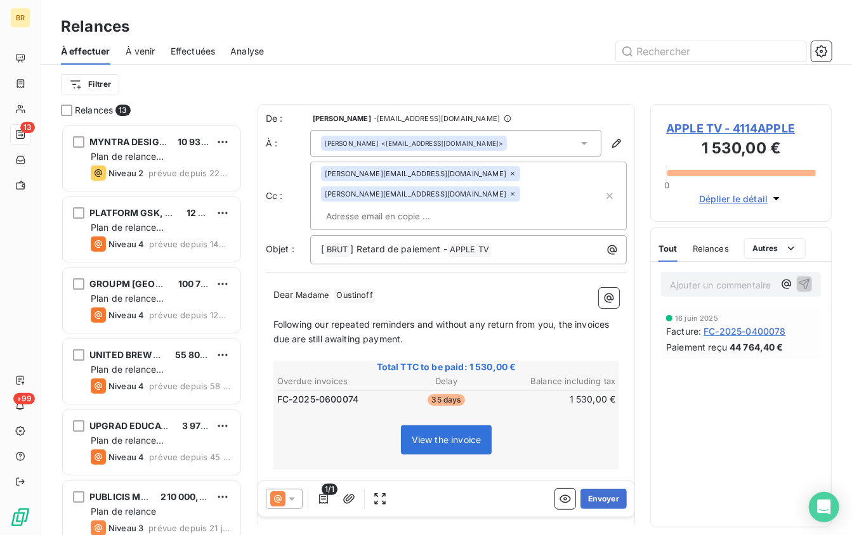
scroll to position [411, 181]
click at [601, 503] on button "Envoyer" at bounding box center [603, 499] width 46 height 20
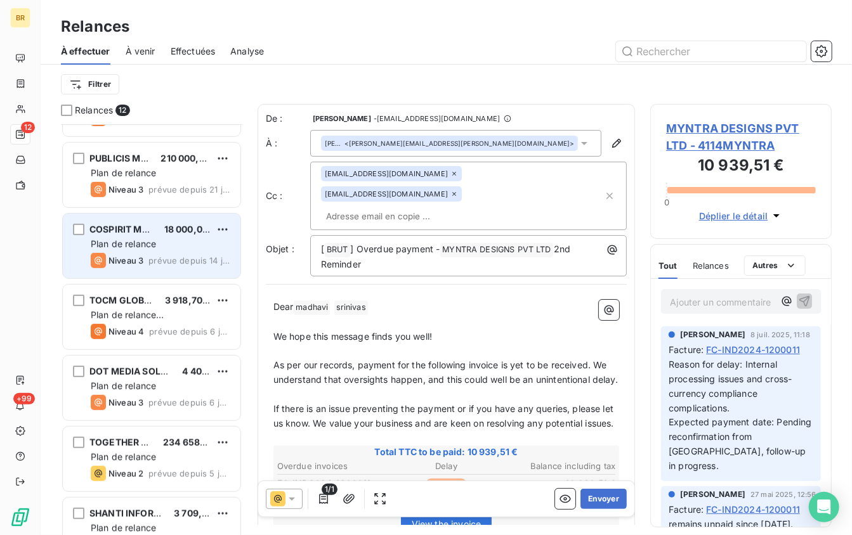
scroll to position [309, 0]
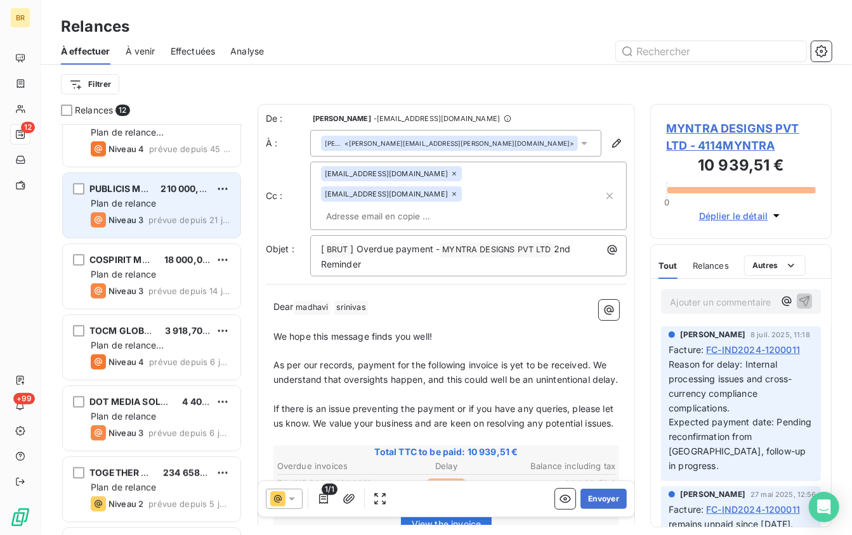
click at [171, 213] on div "Niveau 3 prévue depuis 21 jours" at bounding box center [161, 220] width 140 height 15
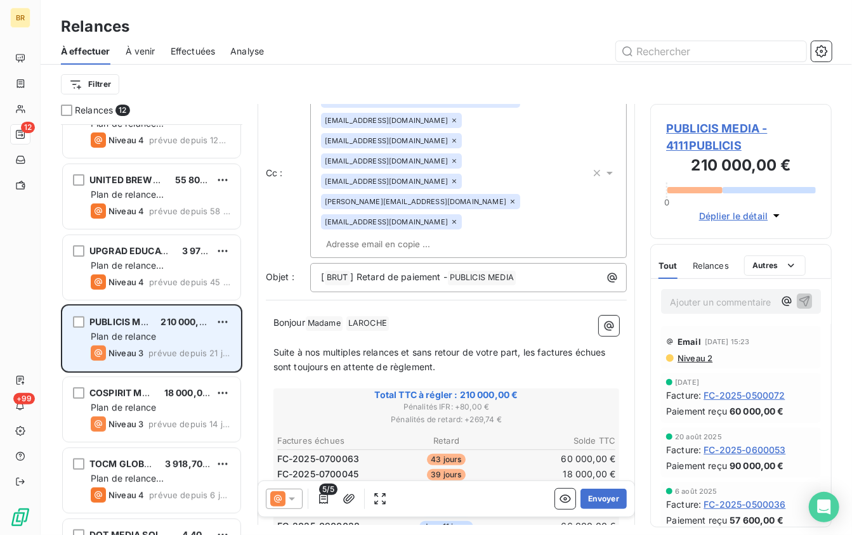
scroll to position [163, 0]
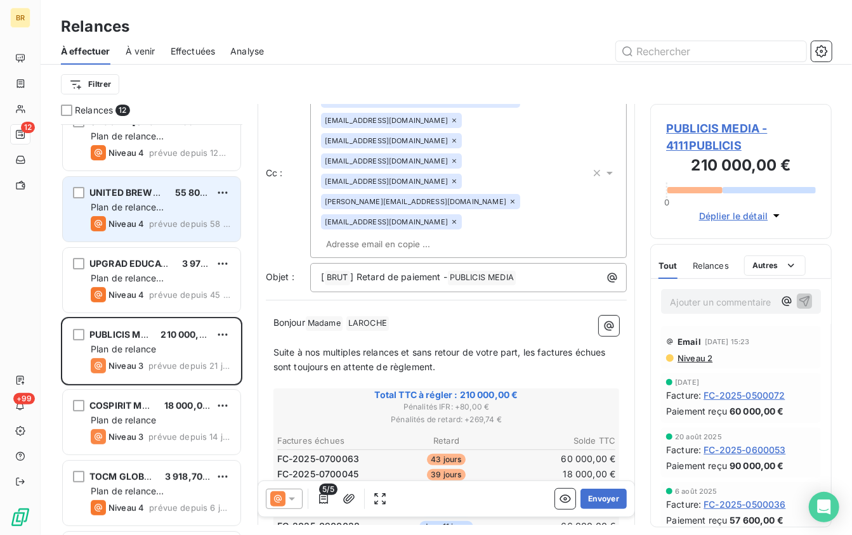
click at [165, 196] on div "UNITED BREWERIES INDIA 55 803,24 €" at bounding box center [161, 192] width 140 height 11
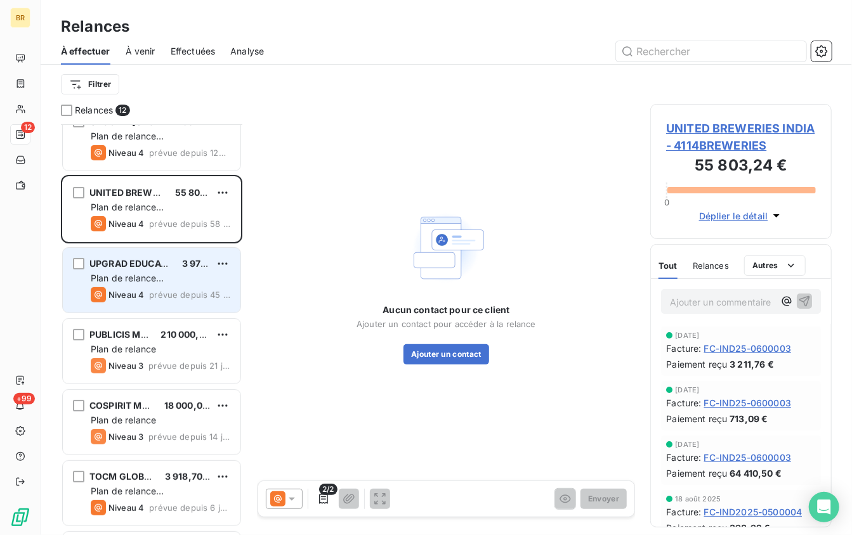
click at [159, 265] on span "UPGRAD EDUCATION PVT LTD" at bounding box center [155, 263] width 133 height 11
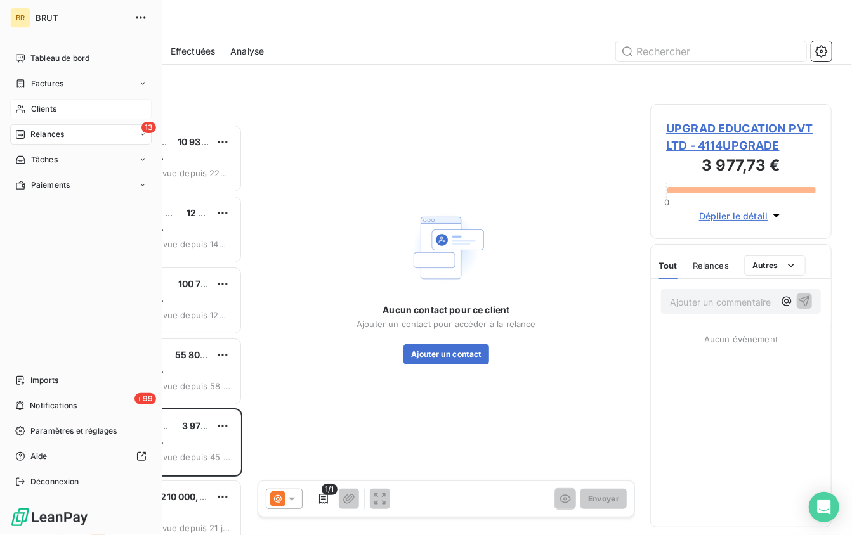
click at [47, 107] on span "Clients" at bounding box center [43, 108] width 25 height 11
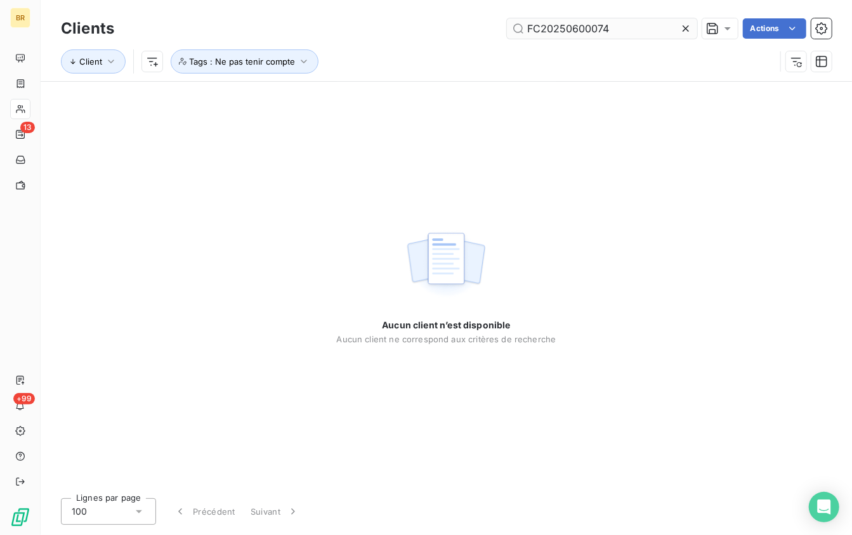
click at [563, 29] on input "FC20250600074" at bounding box center [602, 28] width 190 height 20
type input "FC-2025-0600074"
drag, startPoint x: 645, startPoint y: 27, endPoint x: 401, endPoint y: 27, distance: 243.6
click at [401, 27] on div "FC-2025-0600074 Actions" at bounding box center [480, 28] width 702 height 20
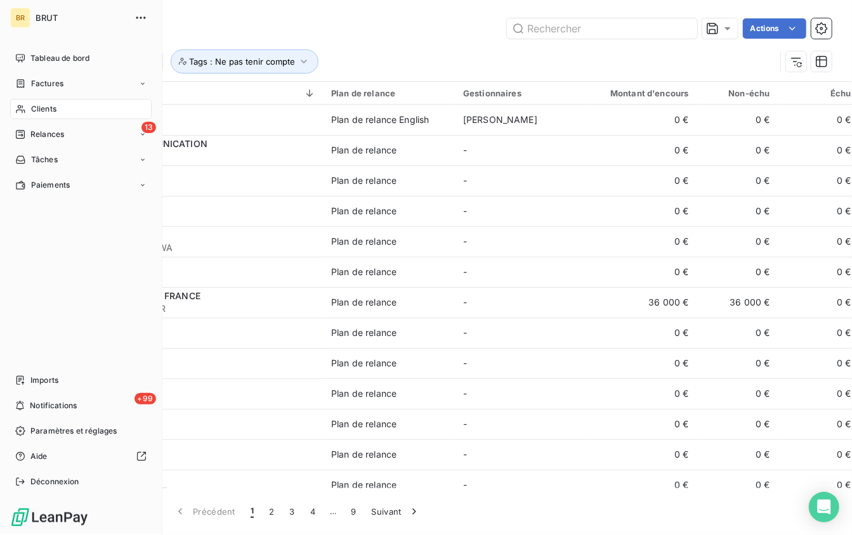
click at [43, 111] on span "Clients" at bounding box center [43, 108] width 25 height 11
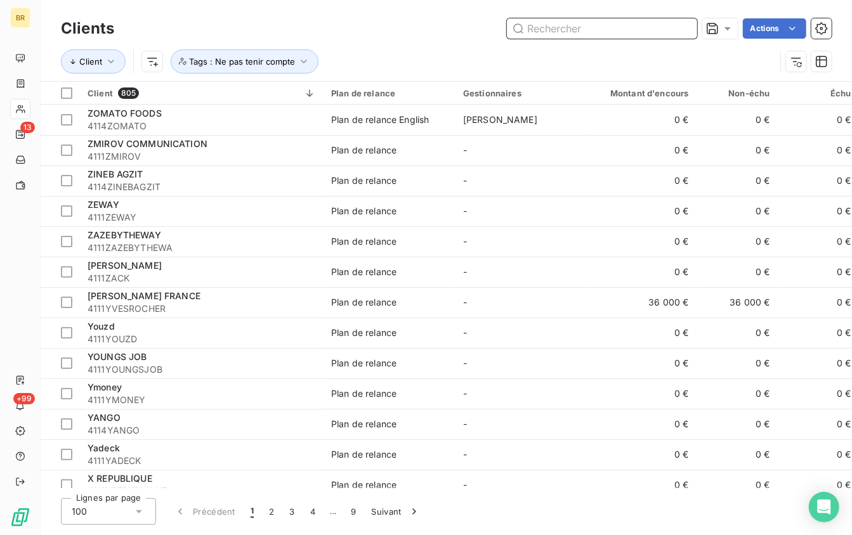
click at [539, 25] on input "text" at bounding box center [602, 28] width 190 height 20
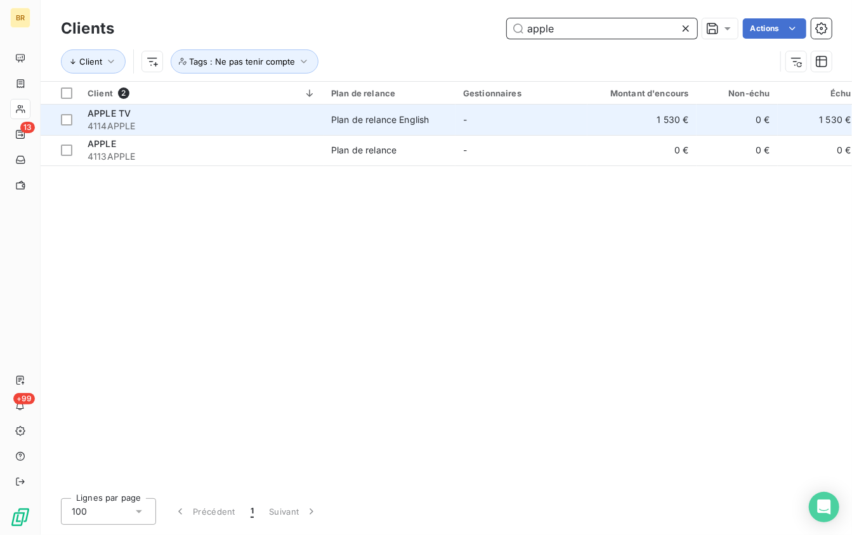
type input "apple"
click at [188, 129] on span "4114APPLE" at bounding box center [202, 126] width 228 height 13
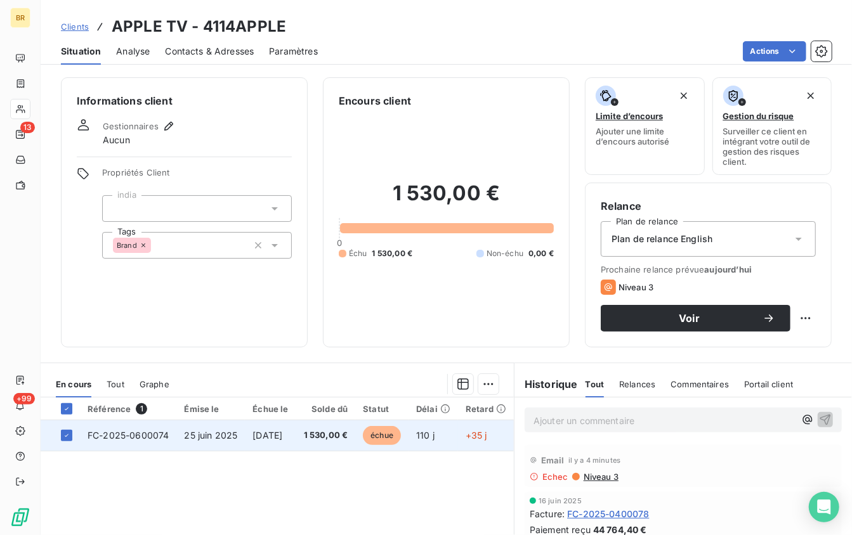
click at [169, 433] on td "FC-2025-0600074" at bounding box center [128, 436] width 96 height 30
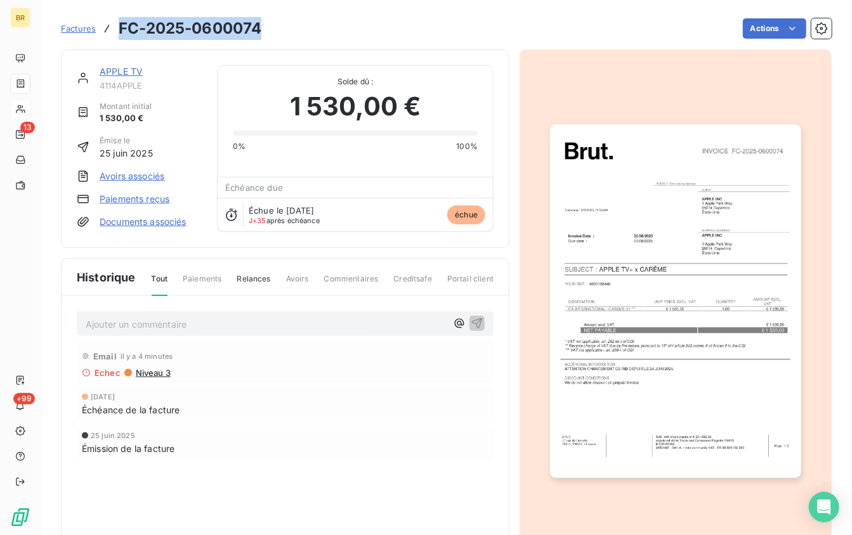
drag, startPoint x: 119, startPoint y: 30, endPoint x: 265, endPoint y: 30, distance: 146.5
click at [265, 30] on div "Factures FC-2025-0600074 Actions" at bounding box center [446, 28] width 771 height 27
copy h3 "FC-2025-0600074"
drag, startPoint x: 246, startPoint y: 30, endPoint x: 297, endPoint y: 0, distance: 58.9
click at [0, 0] on div "BR 13 +99 Factures FC-2025-0600074 Actions APPLE TV 4114APPLE Montant initial 1…" at bounding box center [426, 267] width 852 height 535
